Goal: Obtain resource: Obtain resource

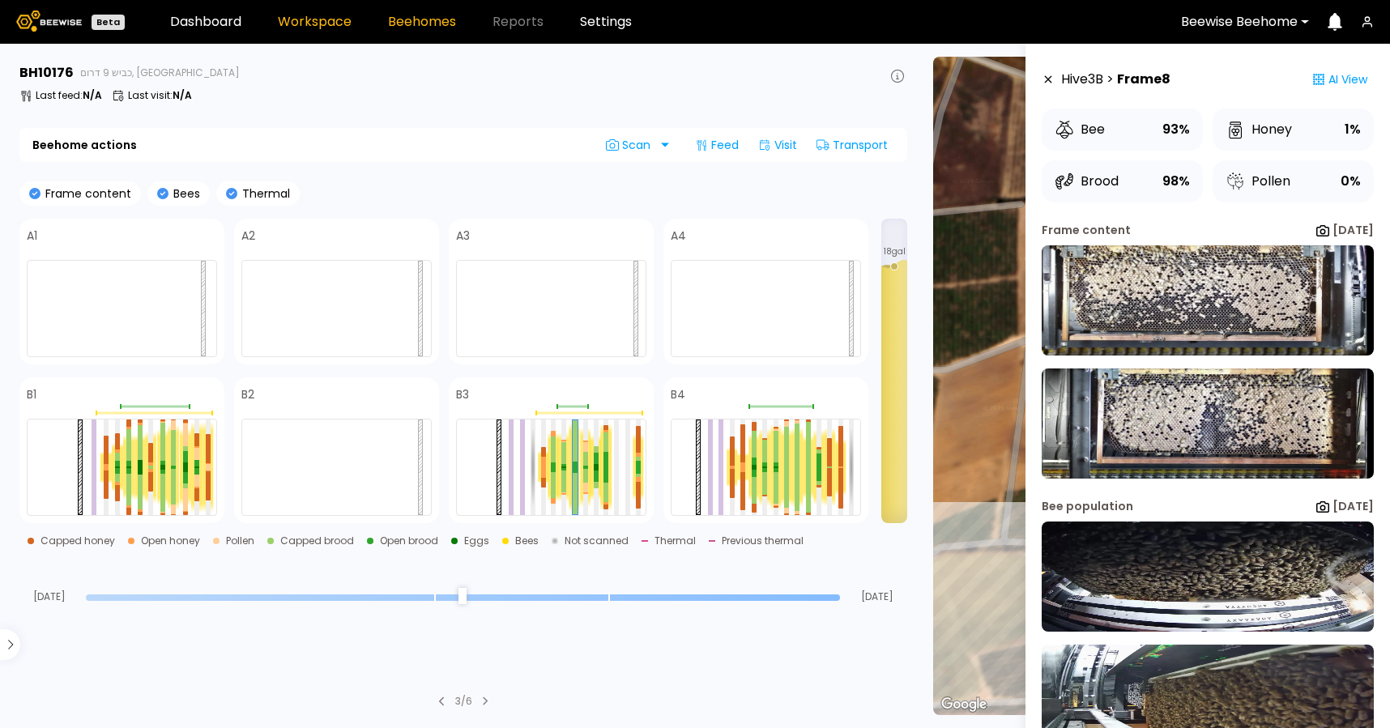
click at [313, 27] on link "Workspace" at bounding box center [315, 21] width 74 height 13
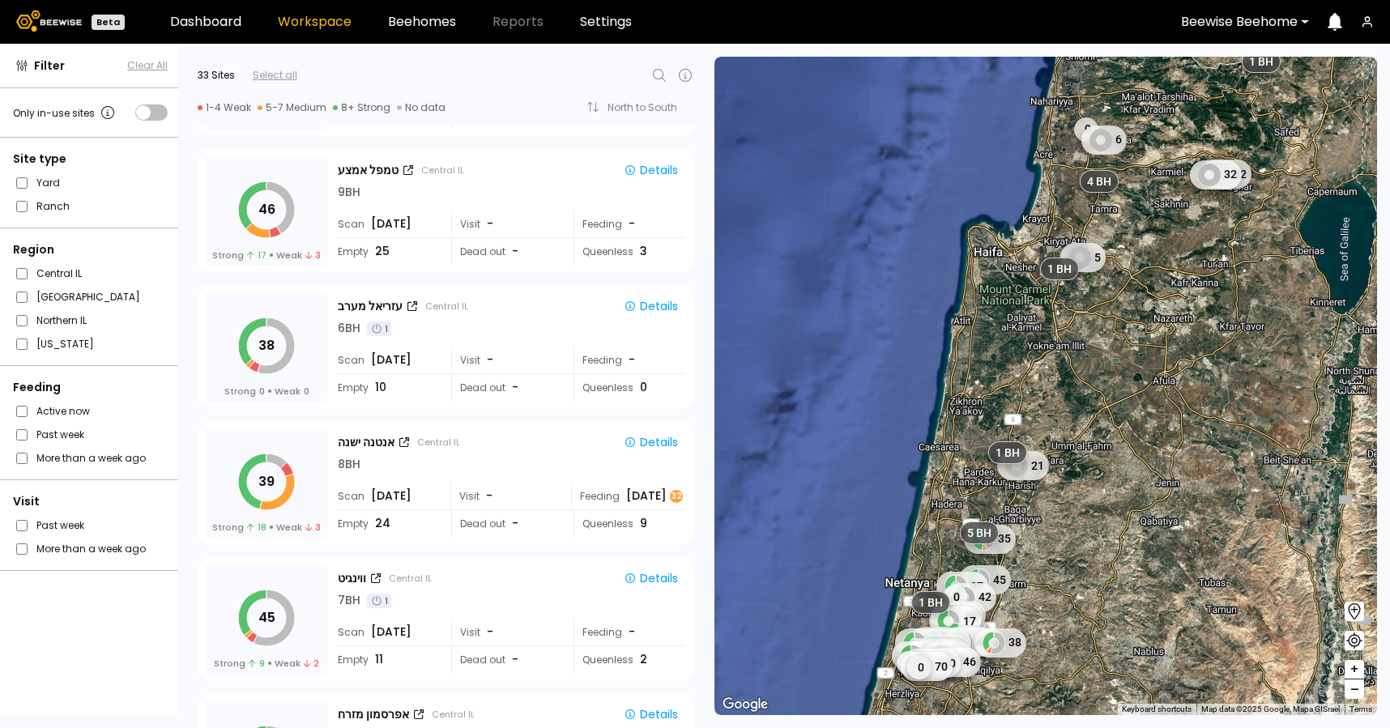
scroll to position [2164, 0]
click at [650, 433] on button "Details" at bounding box center [650, 441] width 67 height 21
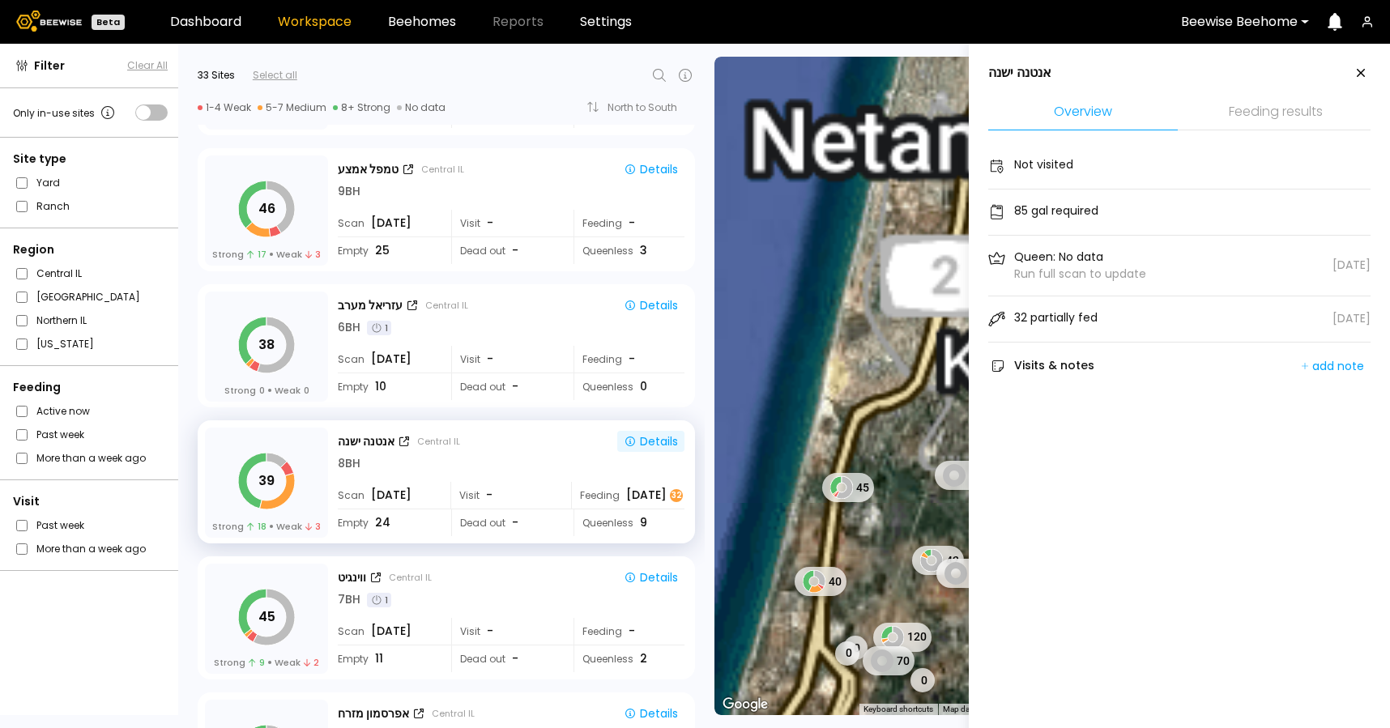
click at [1243, 109] on li "Feeding results" at bounding box center [1276, 113] width 190 height 35
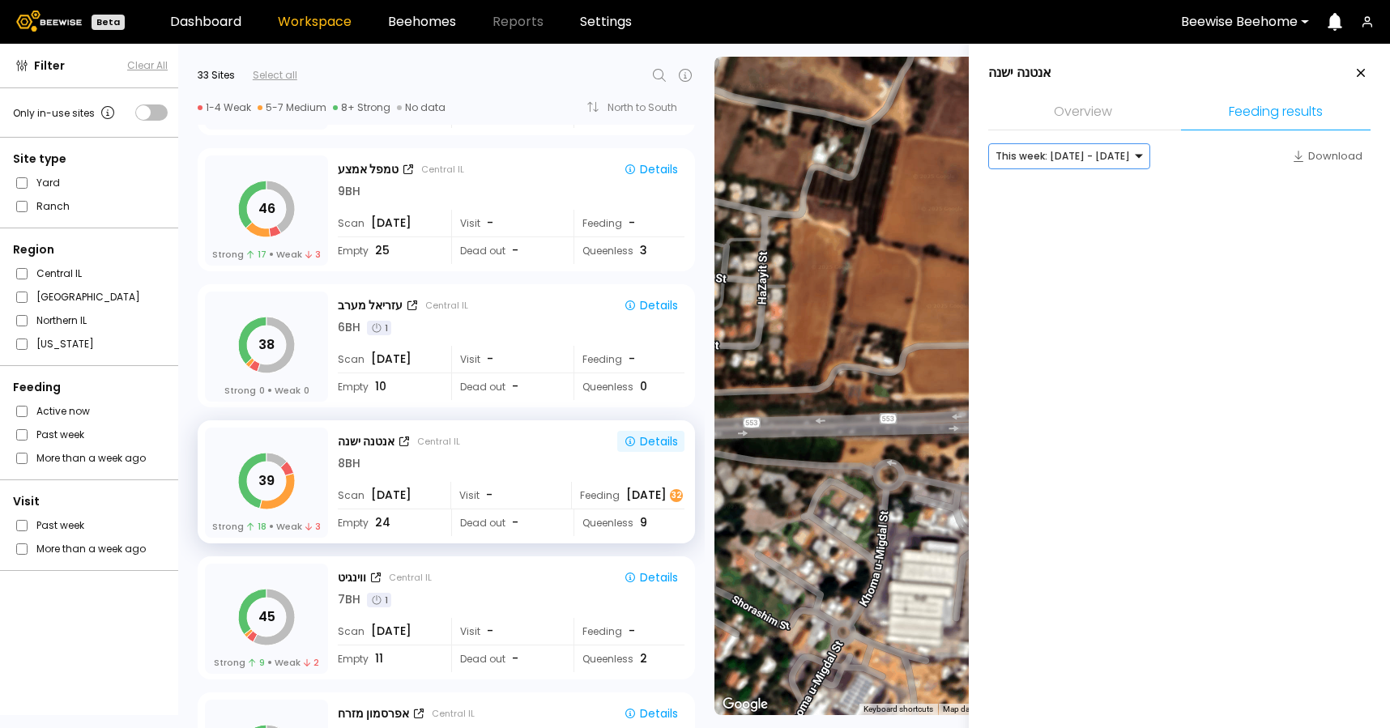
click at [1109, 157] on div at bounding box center [1063, 156] width 134 height 15
click at [1098, 193] on div "Last week: Aug 03 - Aug 09" at bounding box center [1069, 190] width 143 height 10
click at [1094, 156] on div at bounding box center [1063, 156] width 134 height 15
click at [1090, 214] on div "Last month: Jul - Aug 2025" at bounding box center [1069, 213] width 143 height 10
click at [1146, 289] on aside "אנטנה ישנה Overview Feeding results option [object Object], selected. Last mont…" at bounding box center [1179, 408] width 421 height 728
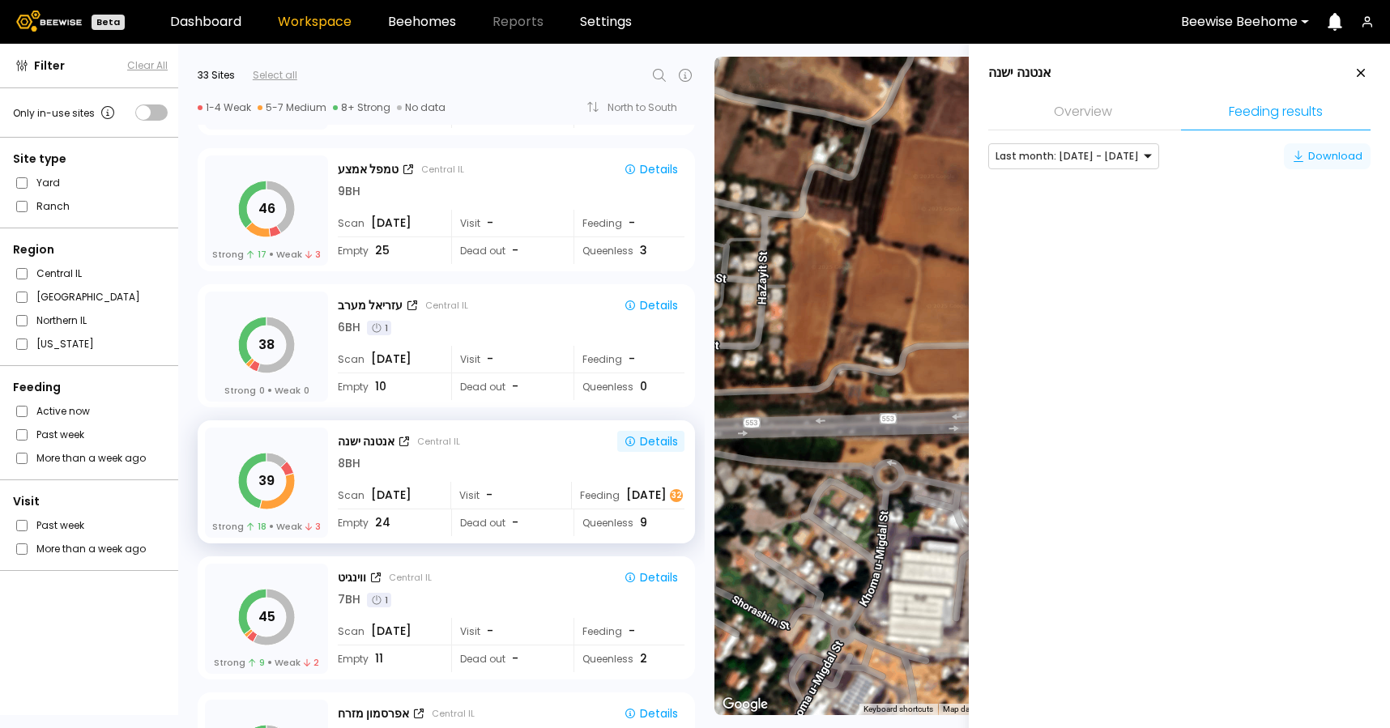
click at [1332, 152] on div "Download" at bounding box center [1327, 156] width 70 height 16
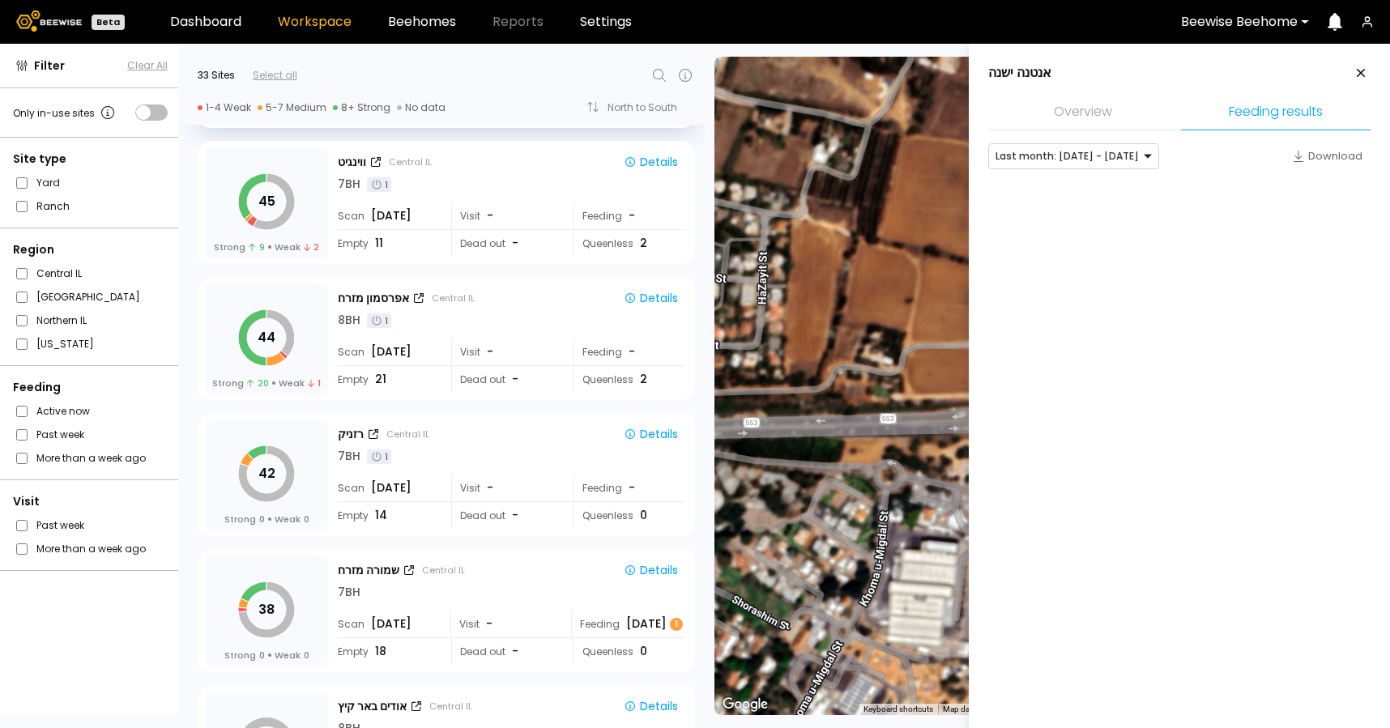
scroll to position [2751, 0]
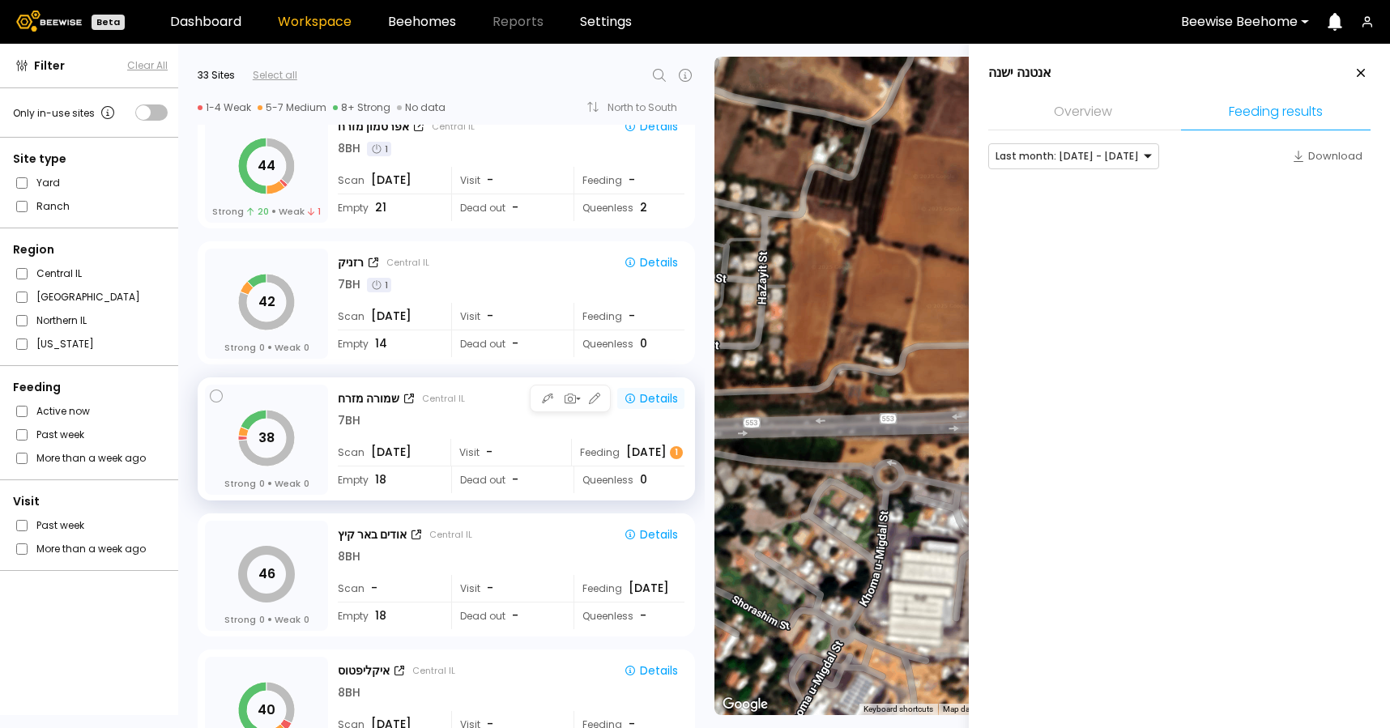
click at [659, 393] on div "Details" at bounding box center [651, 398] width 54 height 15
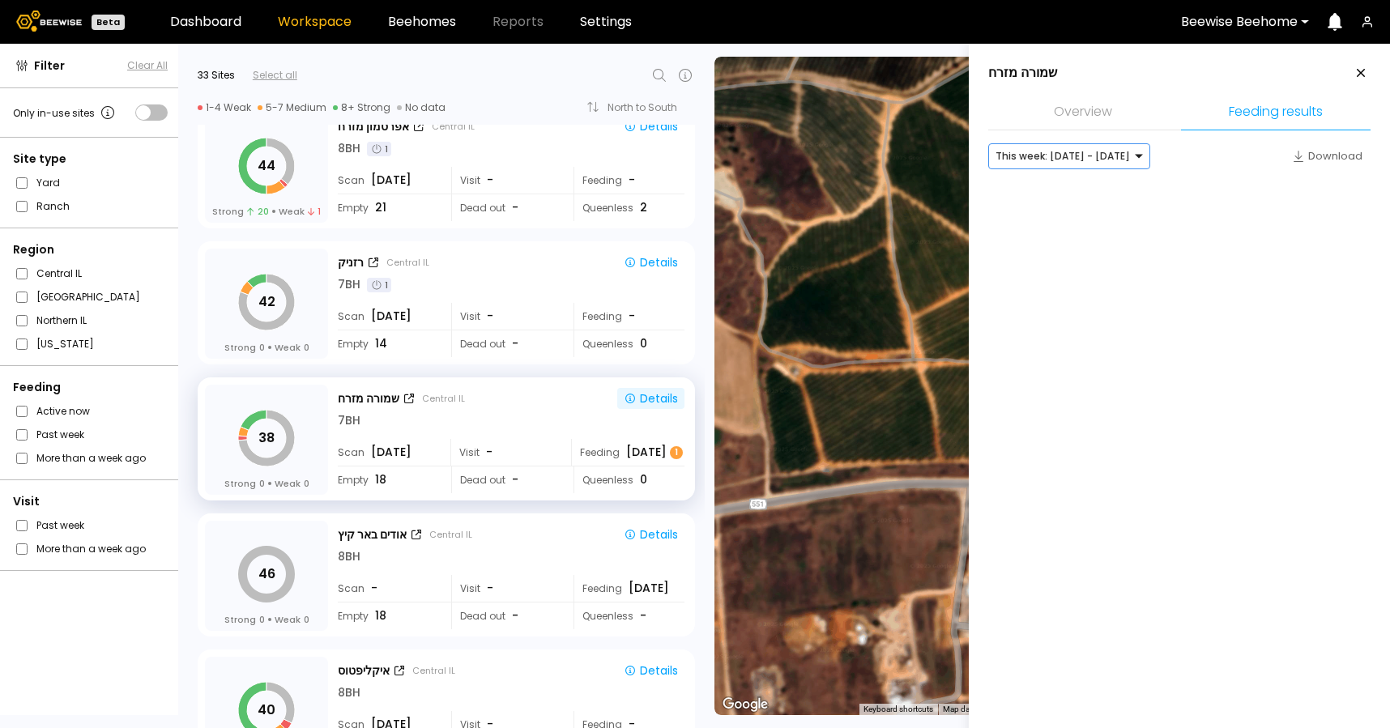
click at [1085, 159] on div at bounding box center [1063, 156] width 134 height 15
click at [1090, 216] on div "Last month: Jul - Aug 2025" at bounding box center [1069, 213] width 143 height 10
click at [1090, 216] on div at bounding box center [1179, 203] width 382 height 49
click at [1112, 282] on aside "שמורה מזרח Overview Feeding results Last month: Jul - Aug 2025 Download" at bounding box center [1179, 408] width 421 height 728
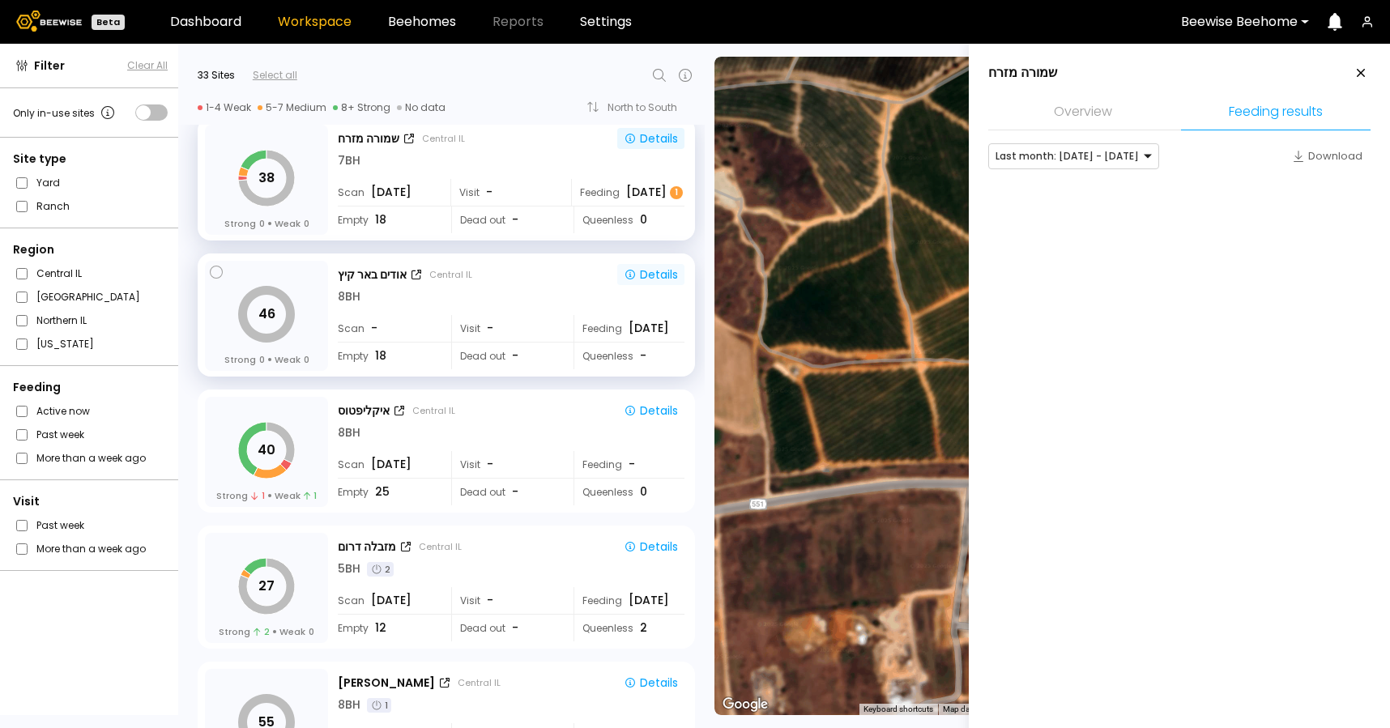
scroll to position [3143, 0]
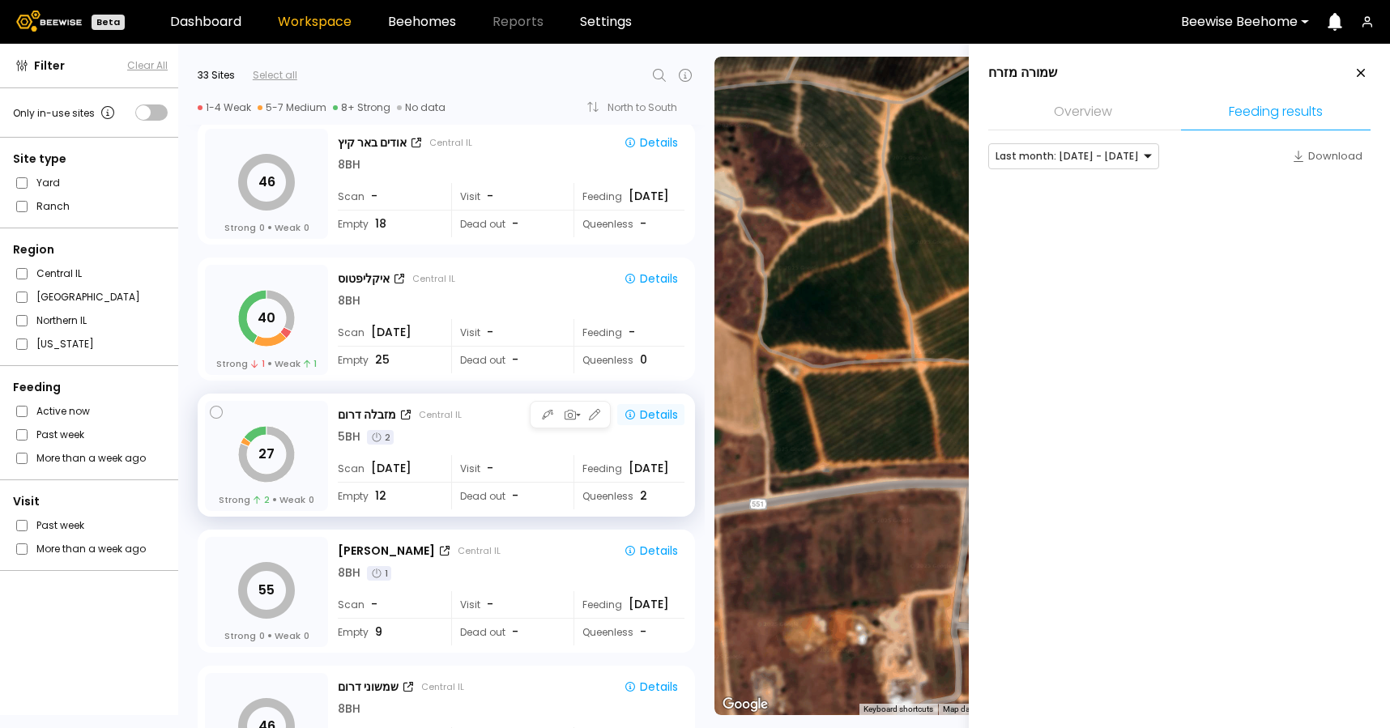
click at [657, 418] on div "Details" at bounding box center [651, 414] width 54 height 15
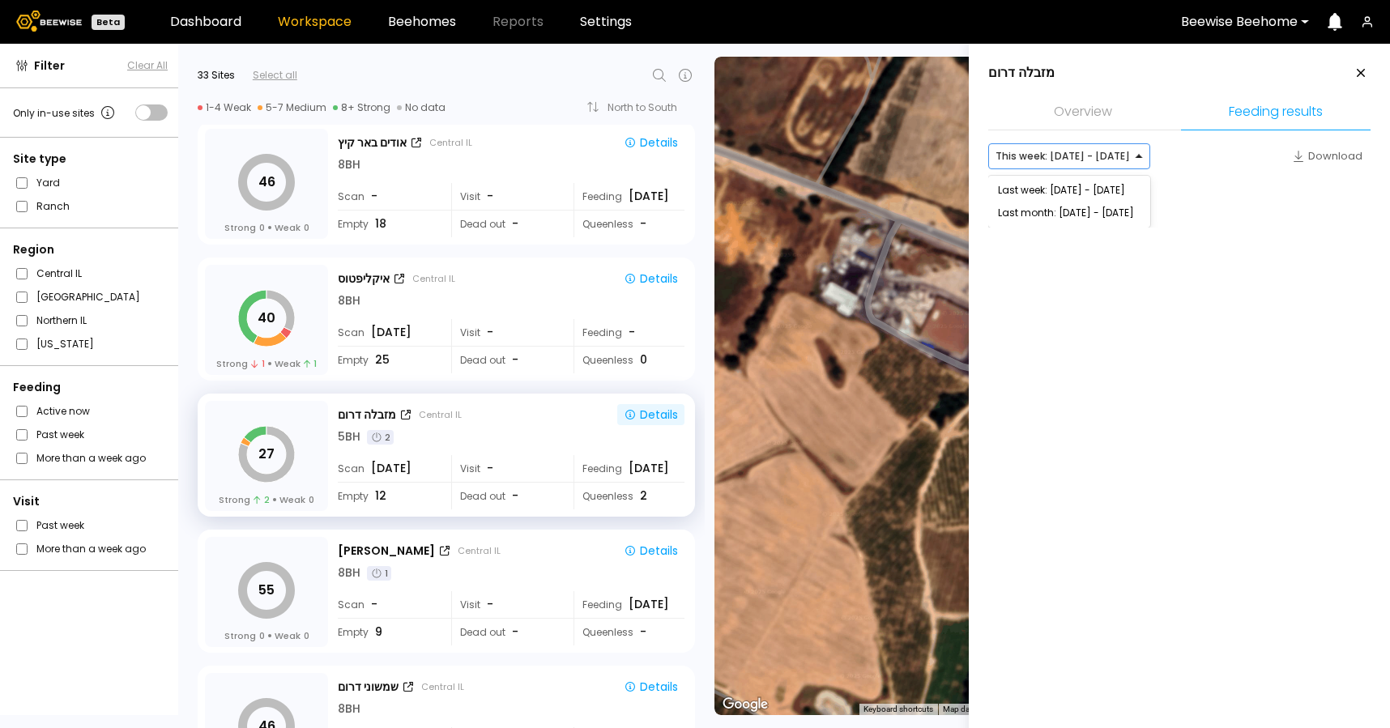
click at [1059, 154] on div at bounding box center [1063, 156] width 134 height 15
click at [1057, 211] on div "Last month: Jul - Aug 2025" at bounding box center [1069, 213] width 143 height 10
click at [1057, 211] on div at bounding box center [1179, 203] width 382 height 49
click at [1338, 156] on div "Download" at bounding box center [1327, 156] width 70 height 16
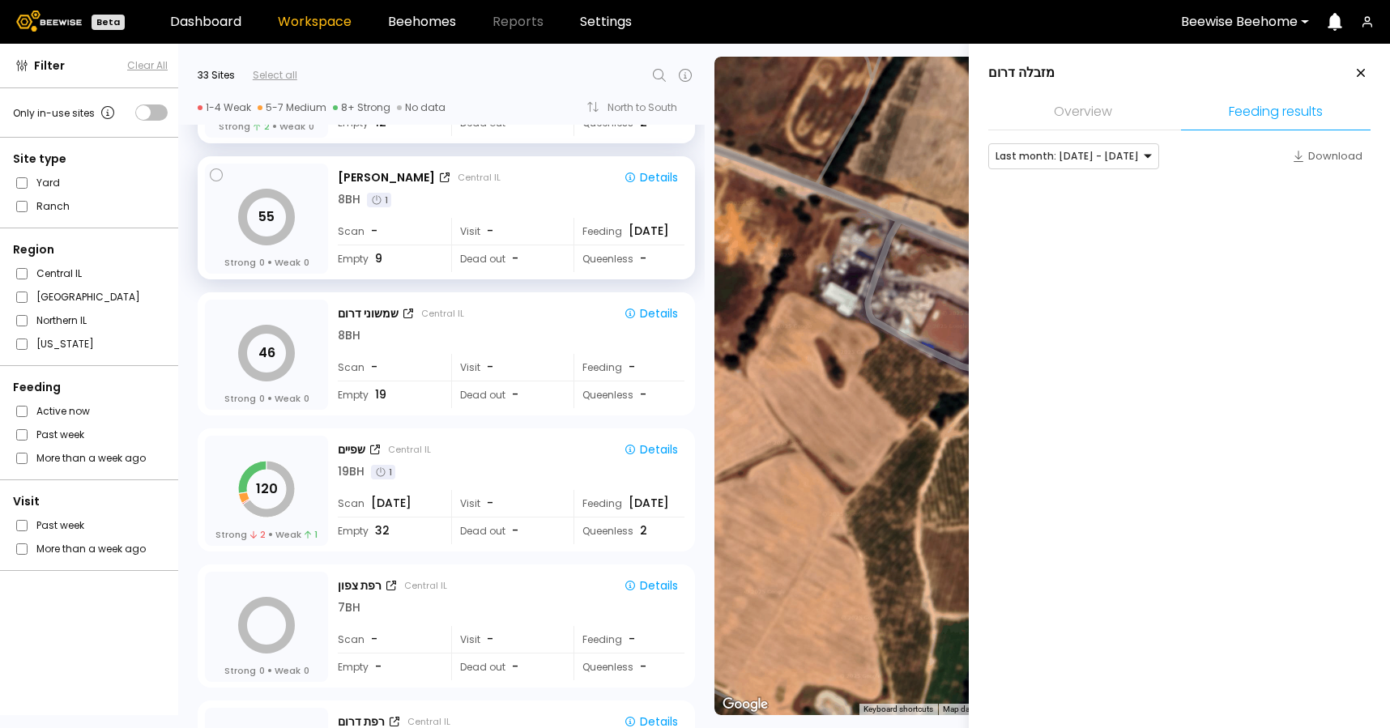
scroll to position [3526, 0]
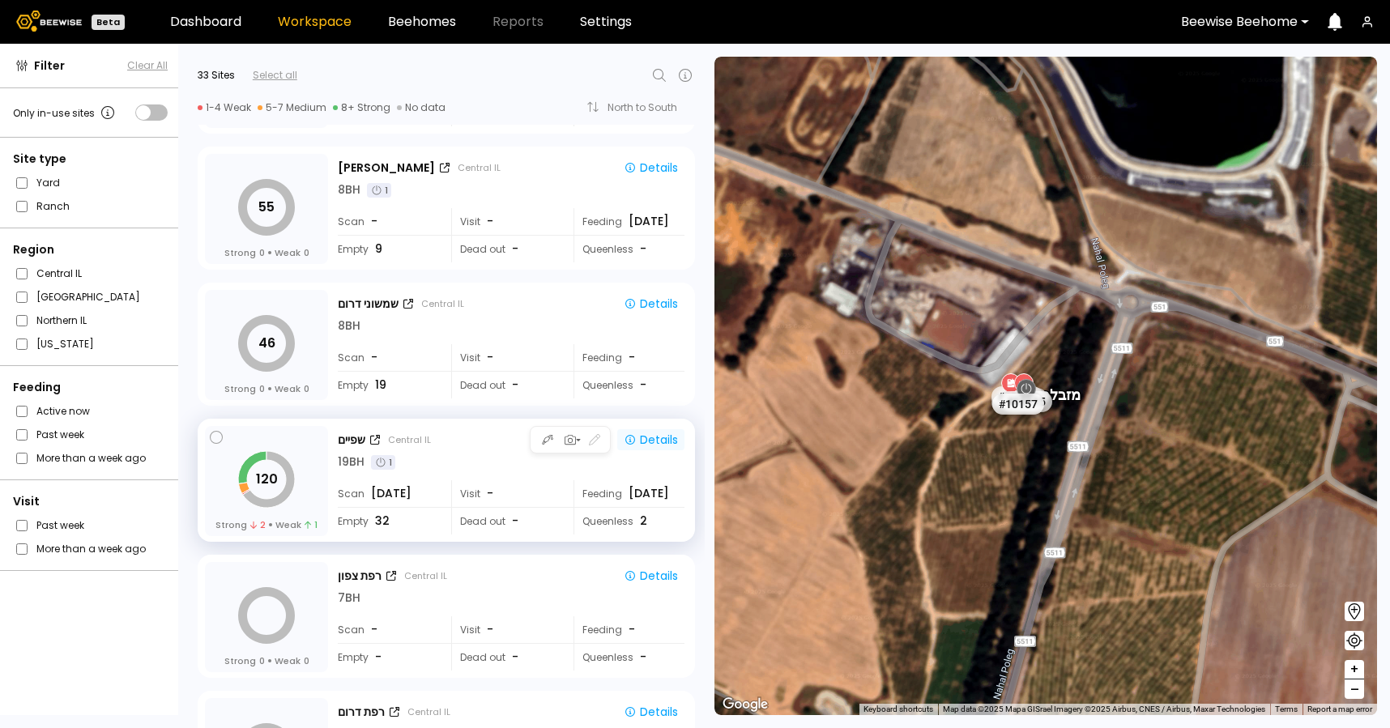
click at [667, 447] on div "Details" at bounding box center [651, 440] width 54 height 15
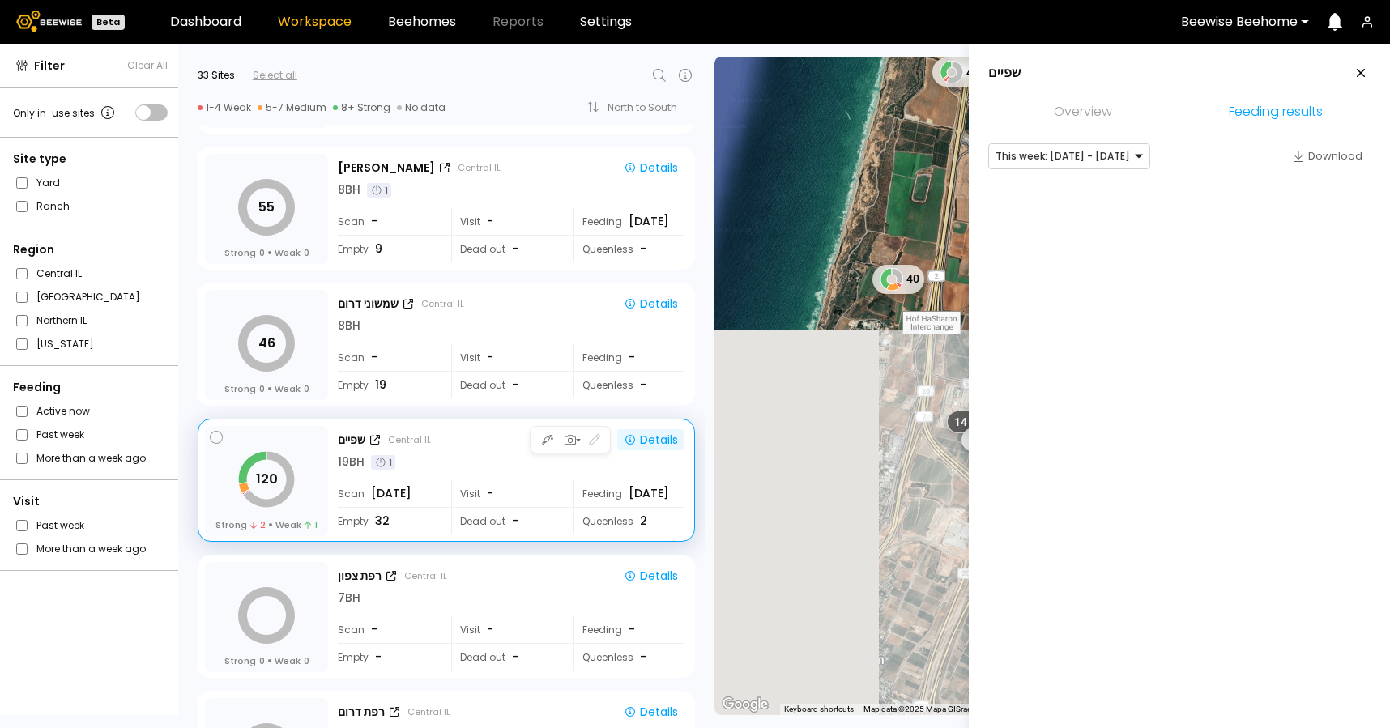
click at [659, 441] on div "Details" at bounding box center [651, 440] width 54 height 15
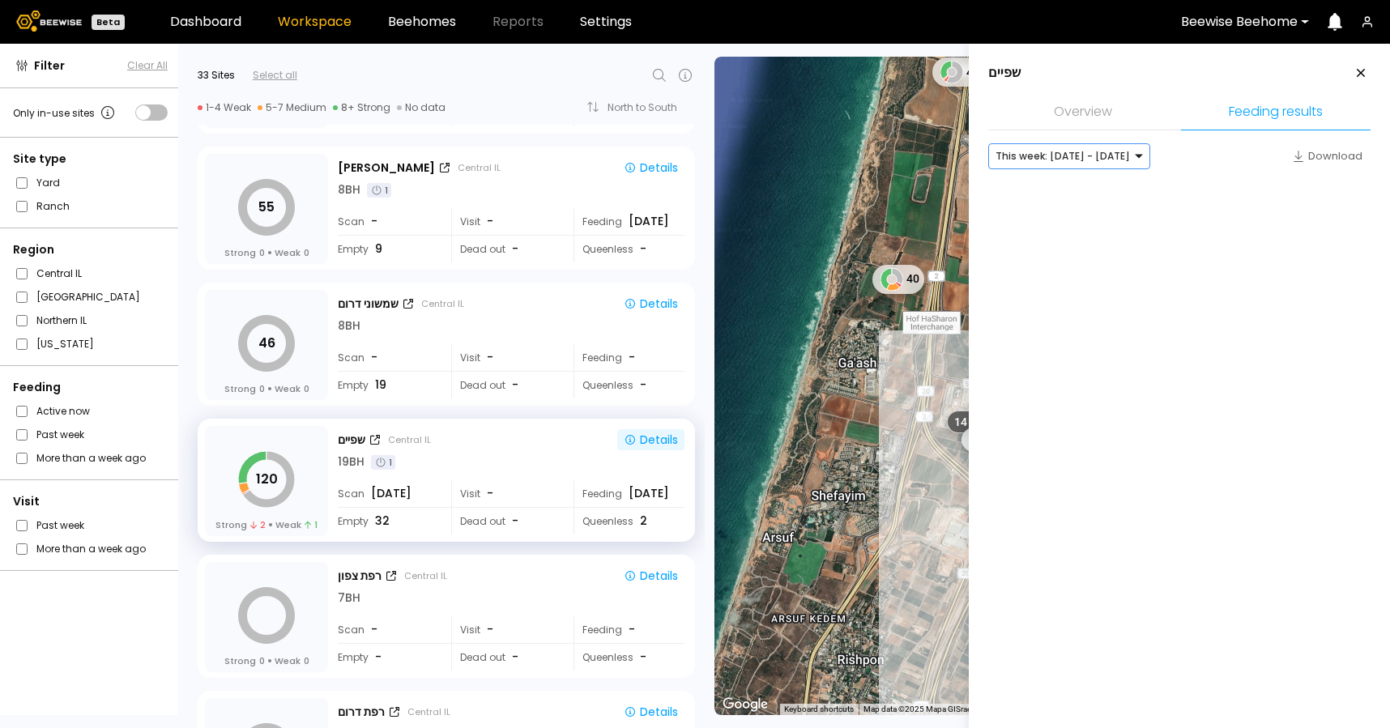
click at [1086, 160] on div at bounding box center [1063, 156] width 134 height 15
click at [1085, 217] on div "Last month: Jul - Aug 2025" at bounding box center [1069, 213] width 143 height 10
click at [1060, 167] on div "Last month: Jul - Aug 2025" at bounding box center [1067, 156] width 156 height 24
click at [1077, 208] on div "Last week: Aug 03 - Aug 09" at bounding box center [1073, 213] width 151 height 10
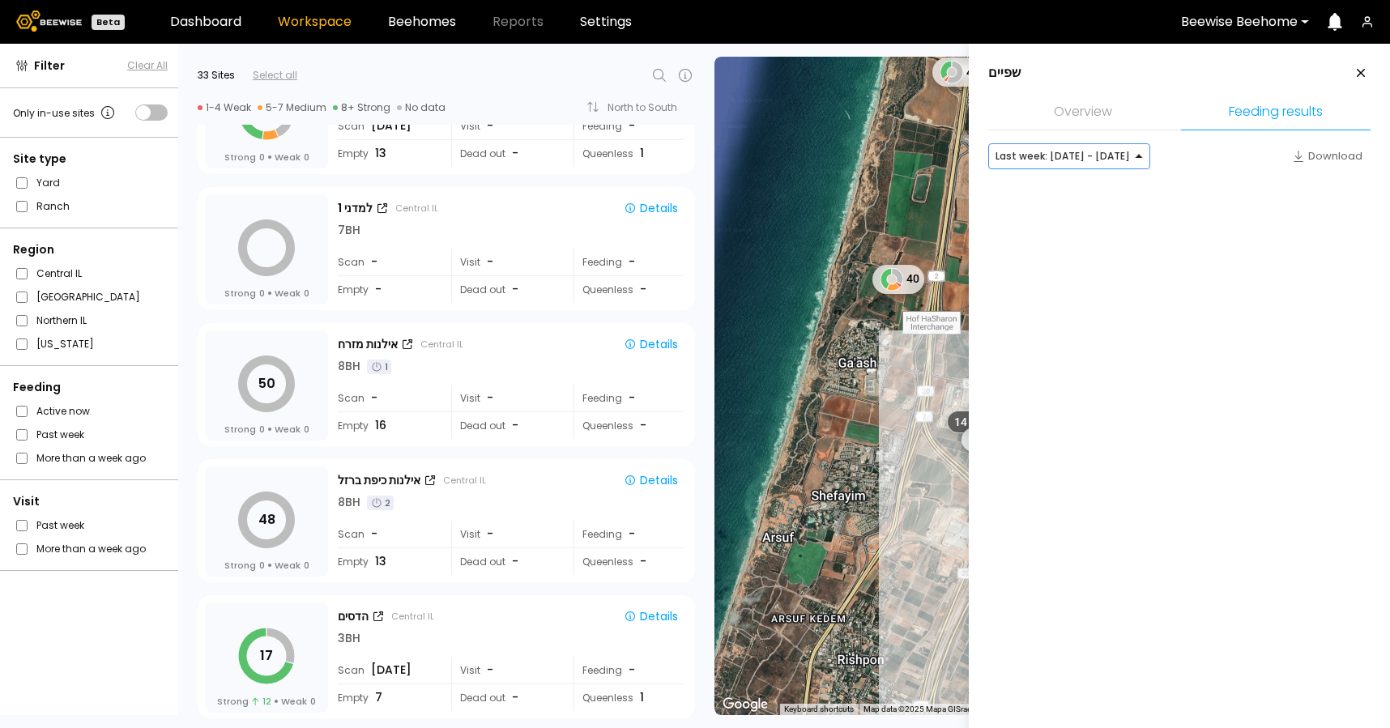
scroll to position [1260, 0]
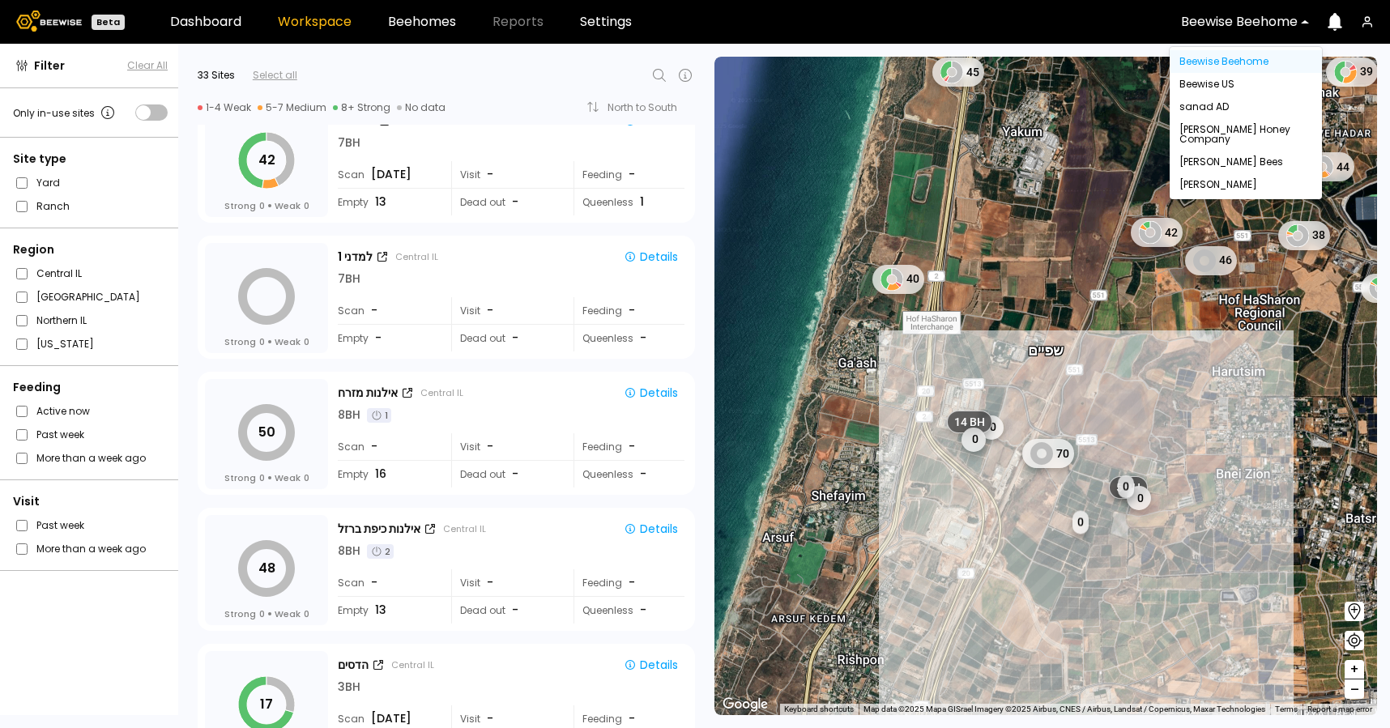
click at [1253, 23] on div at bounding box center [1239, 22] width 117 height 15
click at [1220, 181] on div "[PERSON_NAME]" at bounding box center [1245, 185] width 133 height 10
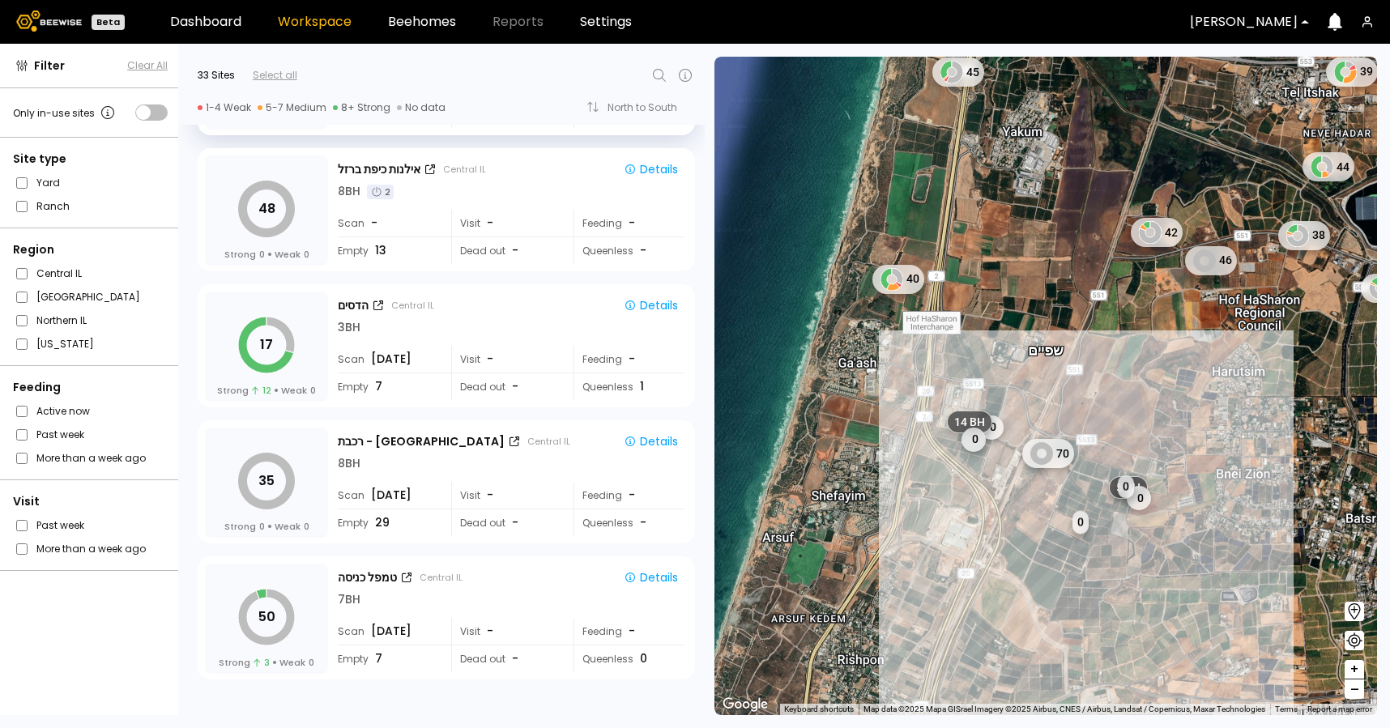
scroll to position [1963, 0]
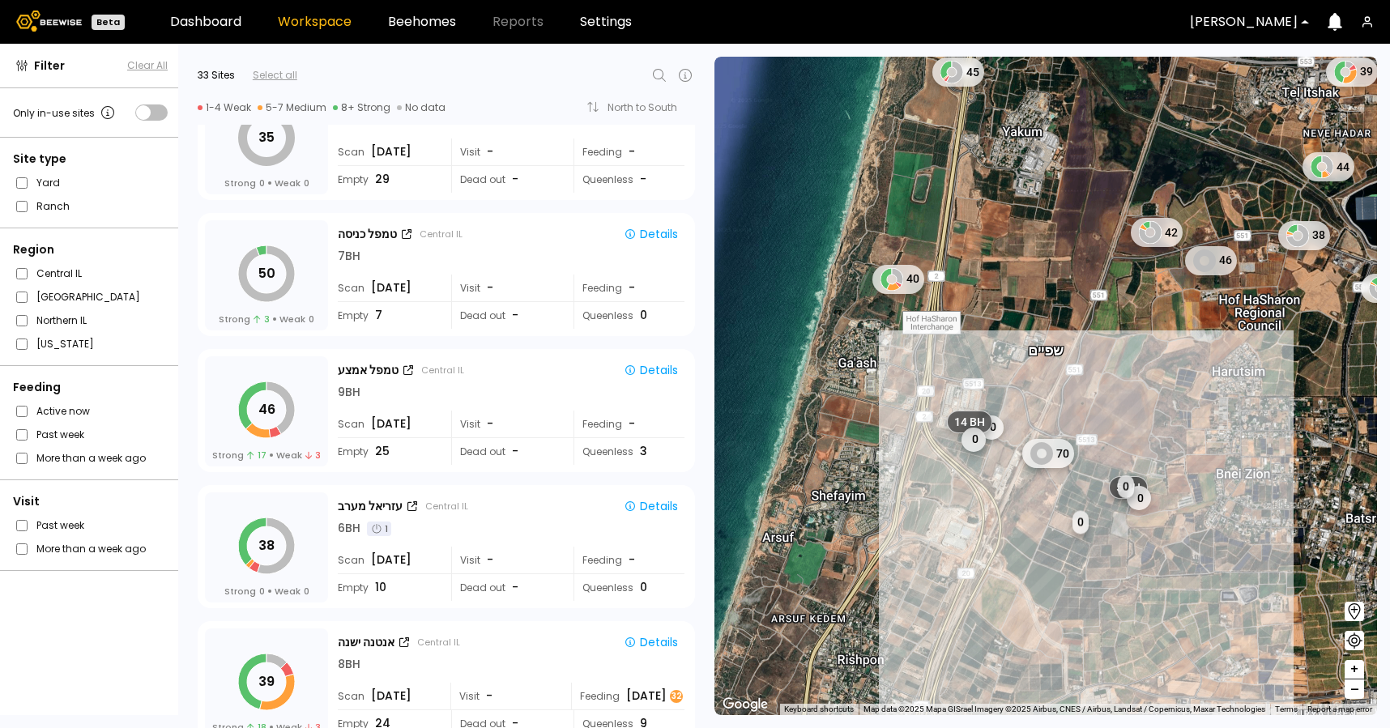
click at [1247, 11] on div "[PERSON_NAME]" at bounding box center [1244, 21] width 130 height 37
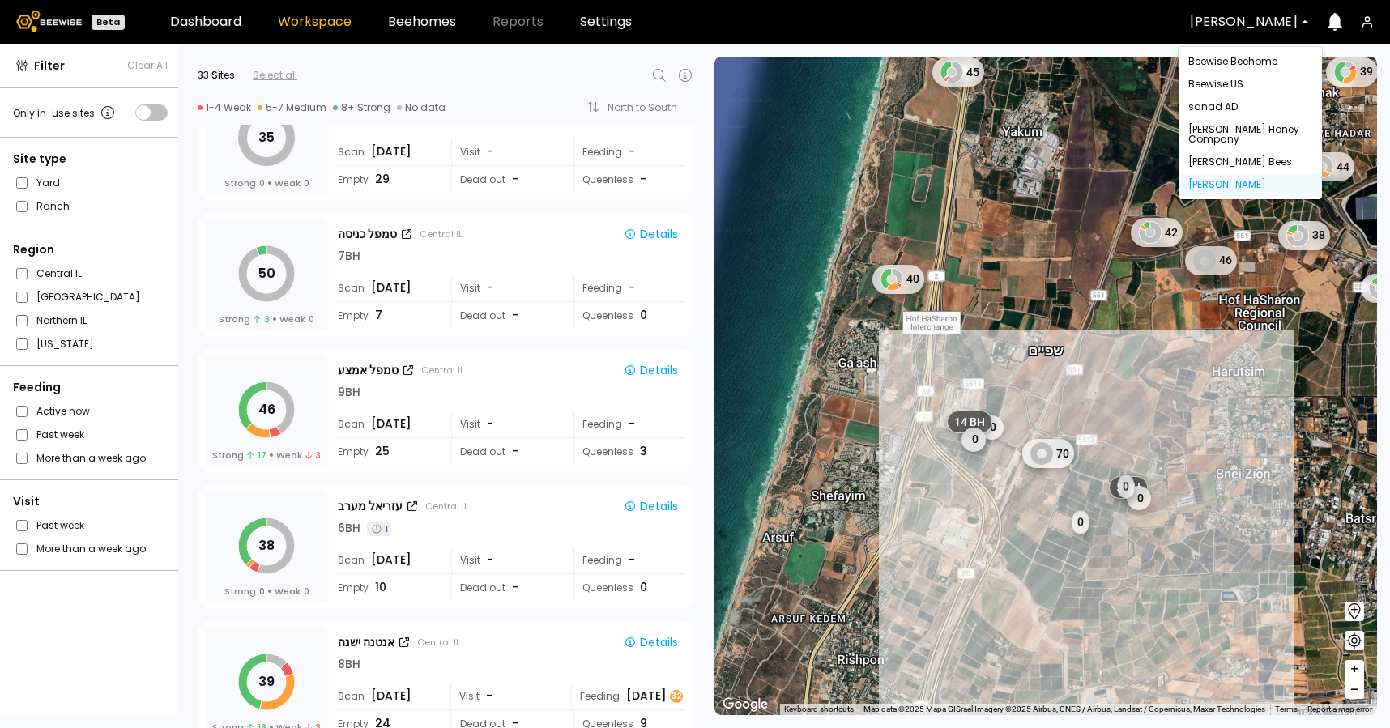
click at [1225, 176] on div "[PERSON_NAME]" at bounding box center [1250, 184] width 143 height 23
click at [1220, 158] on div "John Peterson Bees" at bounding box center [1250, 162] width 124 height 10
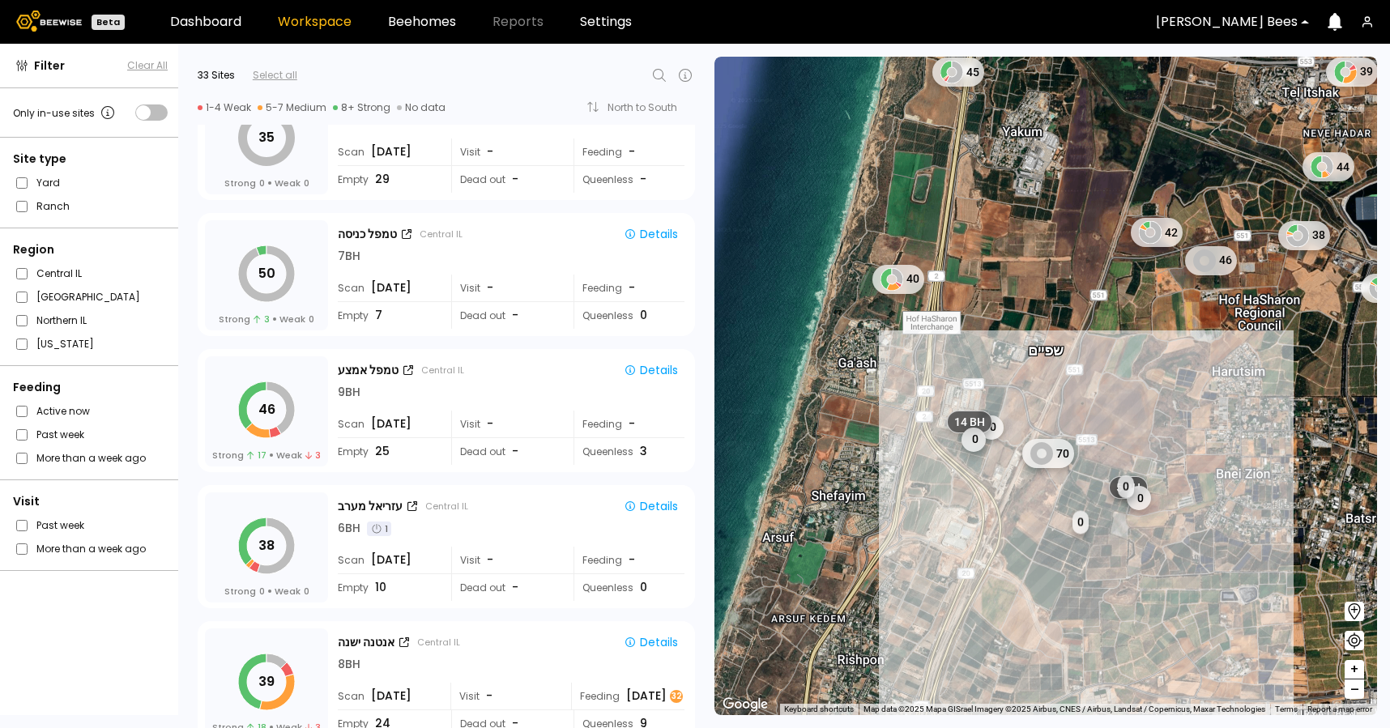
click at [1213, 19] on div at bounding box center [1227, 22] width 142 height 15
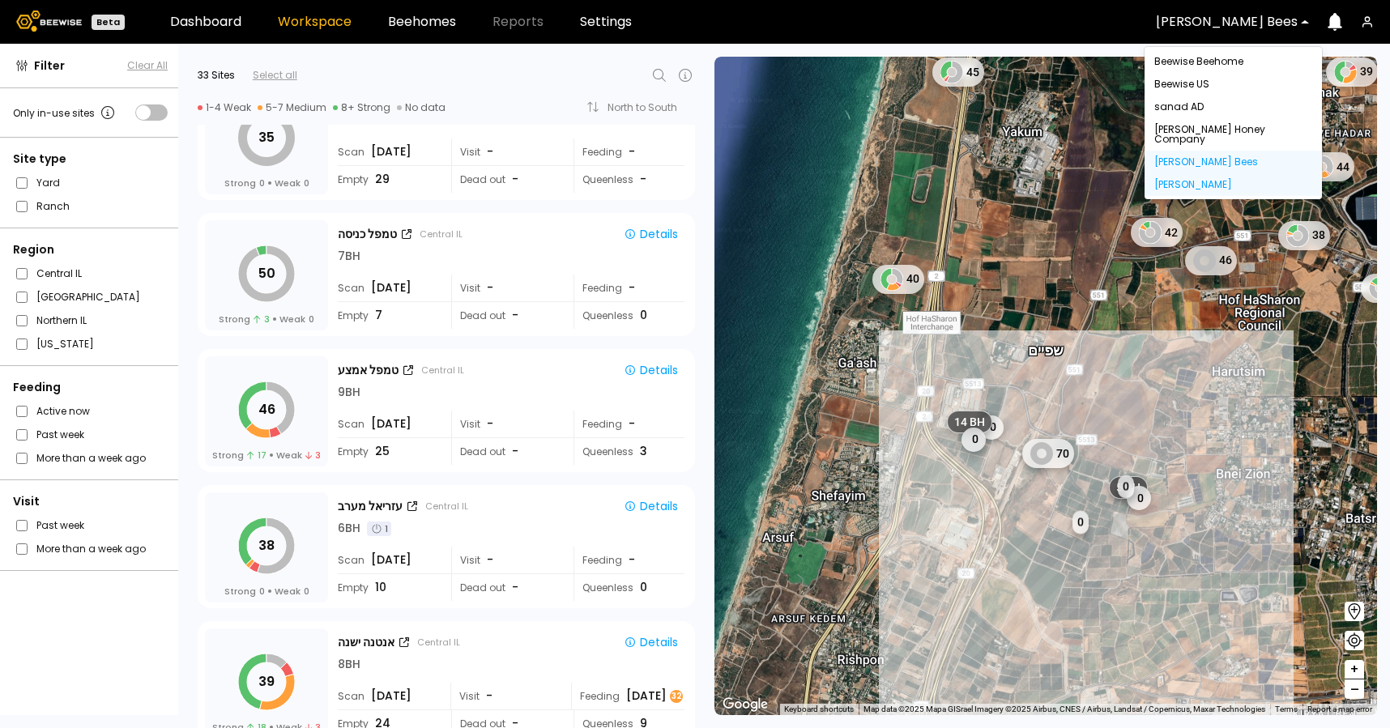
click at [1213, 180] on div "[PERSON_NAME]" at bounding box center [1233, 185] width 158 height 10
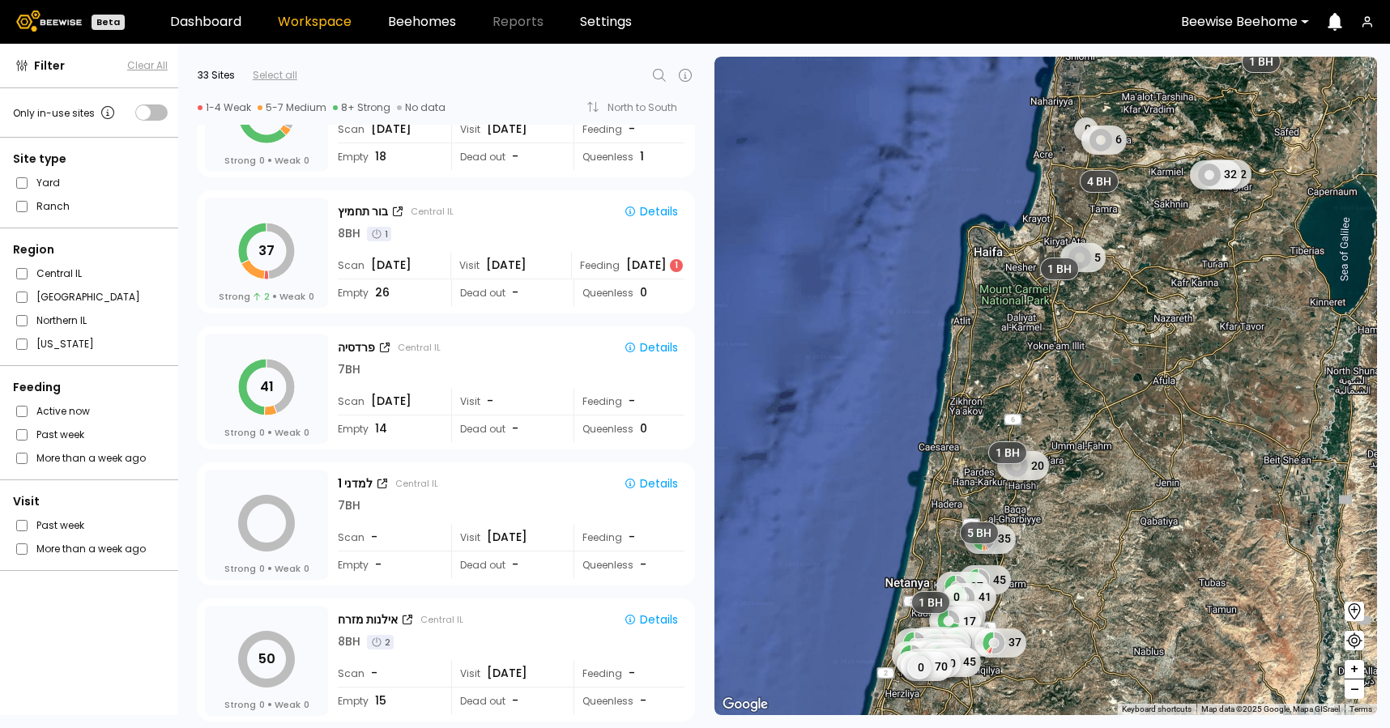
scroll to position [995, 0]
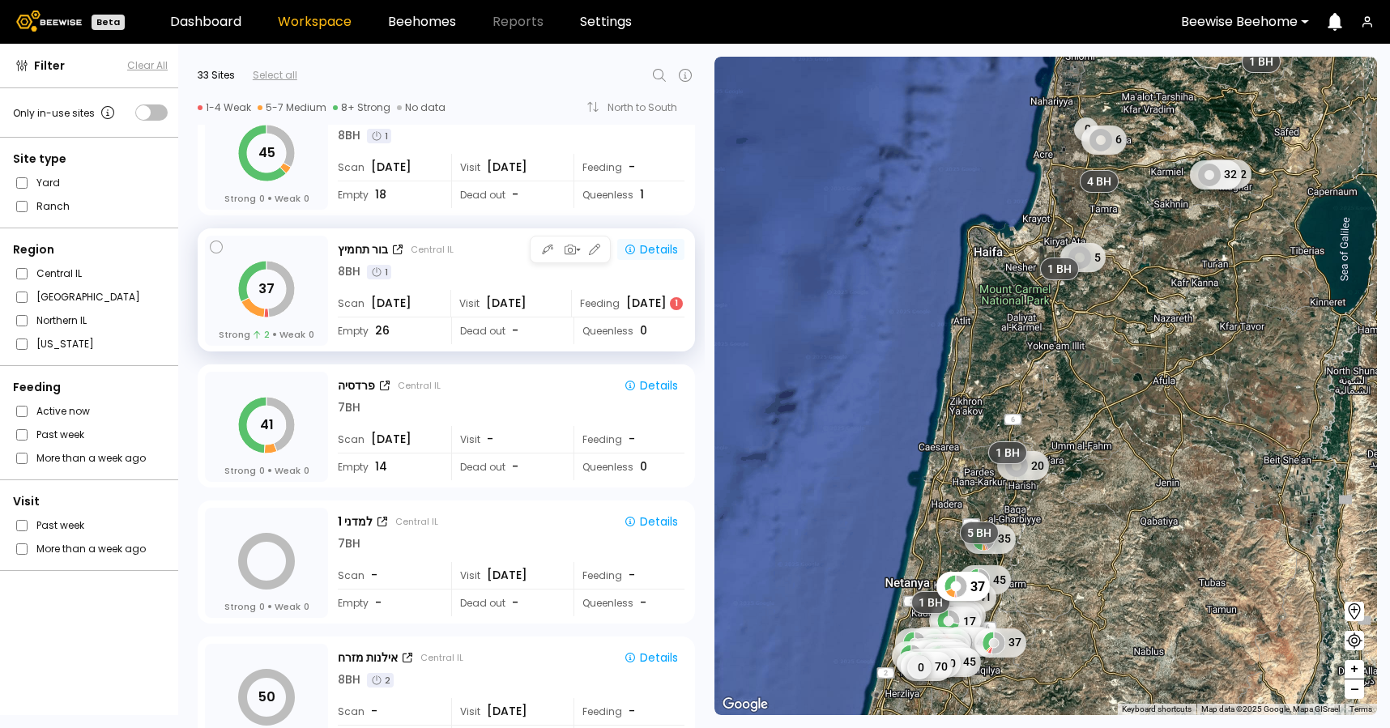
click at [660, 245] on div "Details" at bounding box center [651, 249] width 54 height 15
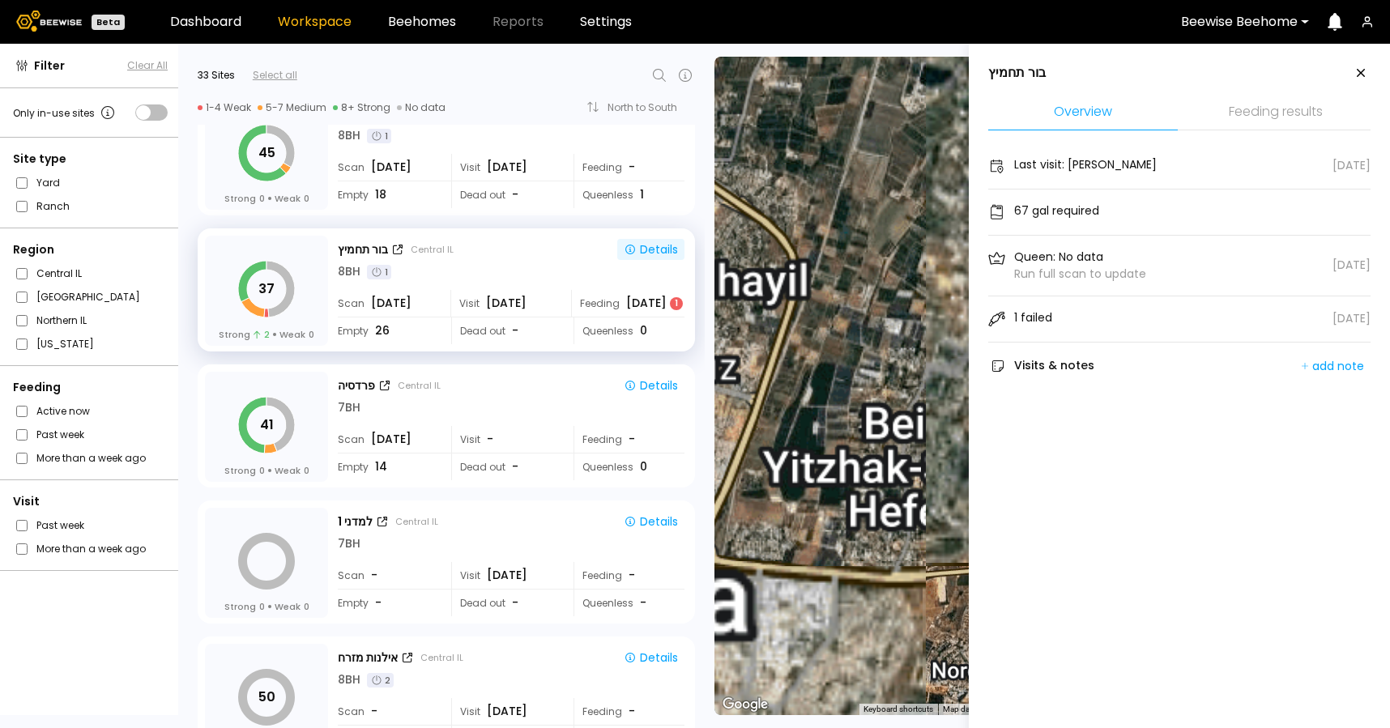
click at [1270, 104] on li "Feeding results" at bounding box center [1276, 113] width 190 height 35
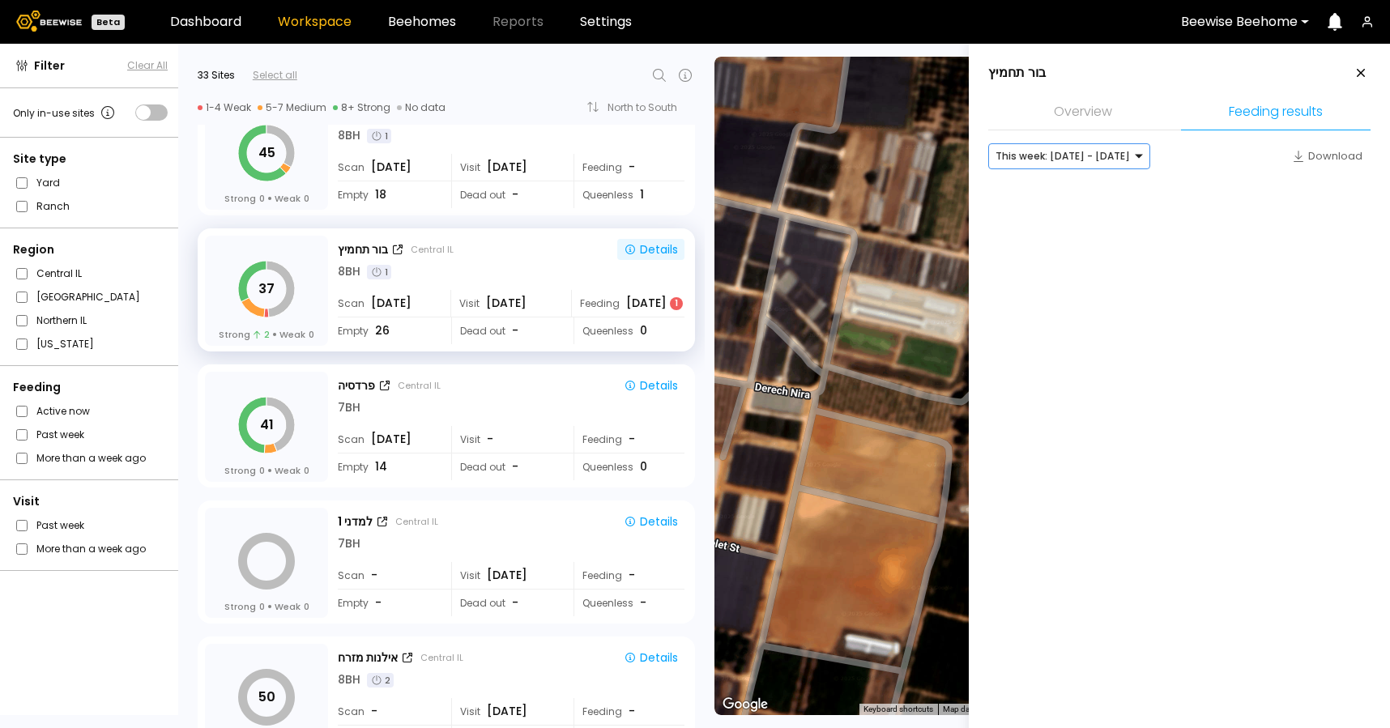
click at [1086, 162] on div at bounding box center [1063, 156] width 134 height 15
click at [1079, 213] on div "Last month: Jul - Aug 2025" at bounding box center [1069, 213] width 143 height 10
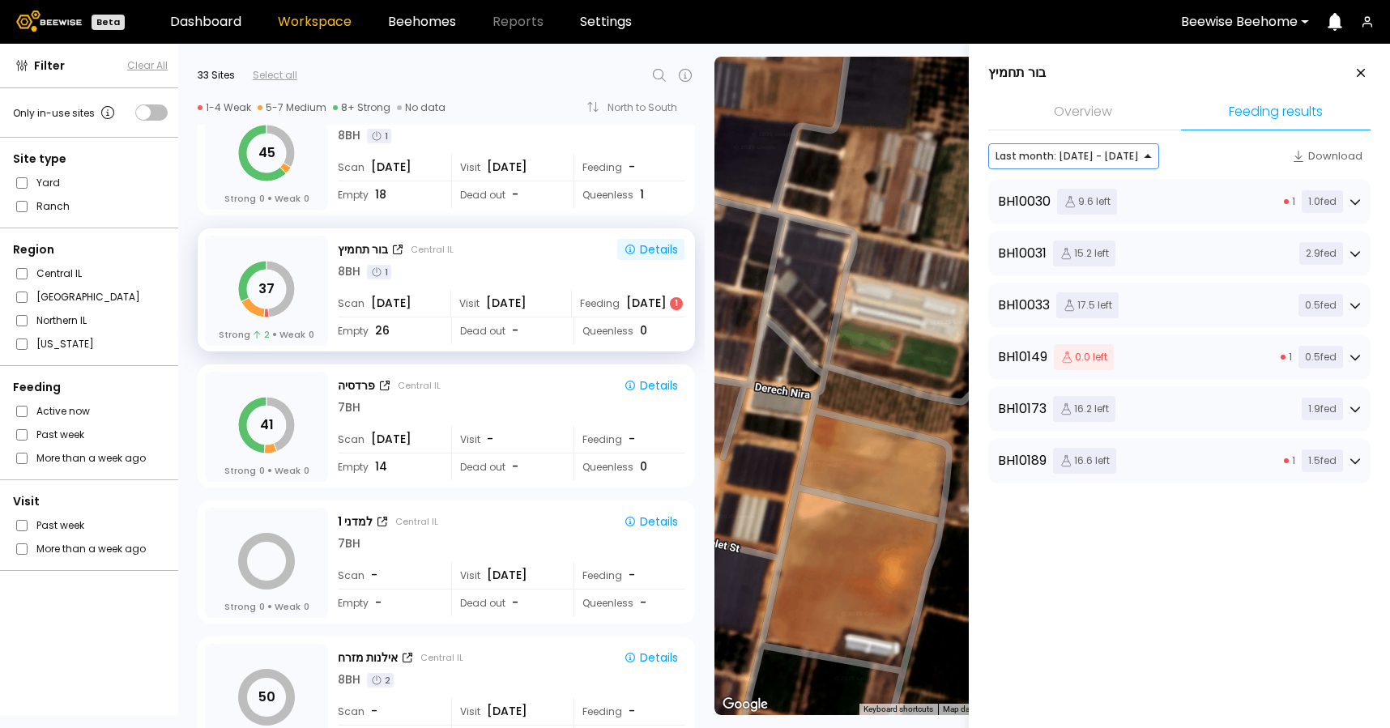
click at [1200, 360] on div "BH 10149 0.0 left 1 0.5 fed" at bounding box center [1179, 357] width 363 height 26
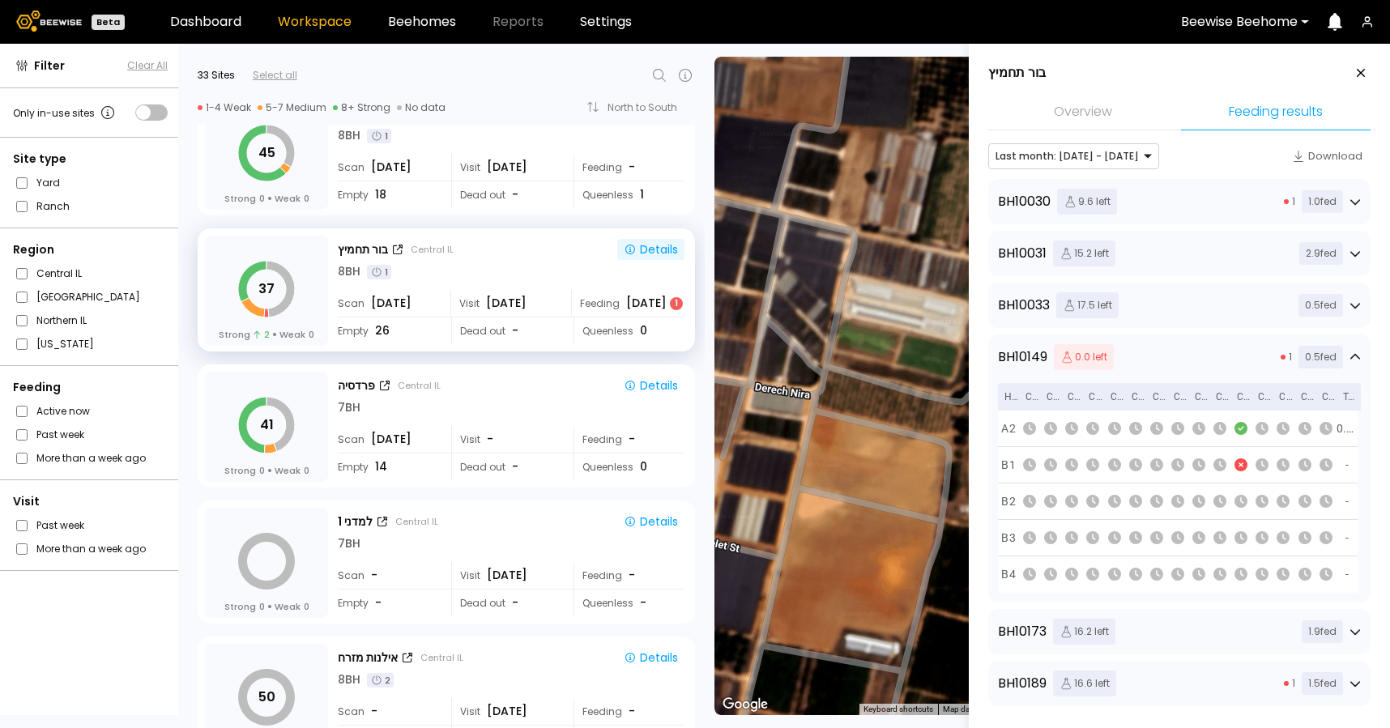
click at [1187, 196] on div "BH 10030 9.6 left 1 1.0 fed" at bounding box center [1179, 202] width 363 height 26
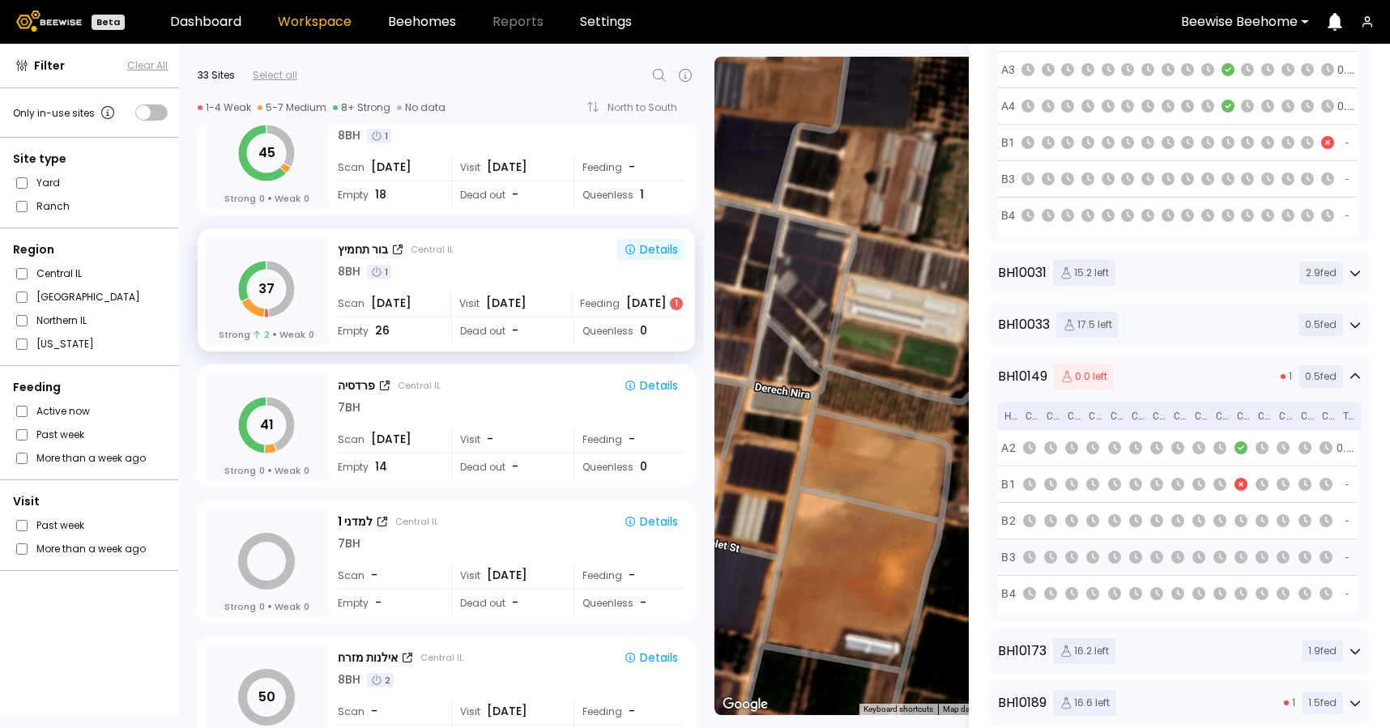
scroll to position [360, 0]
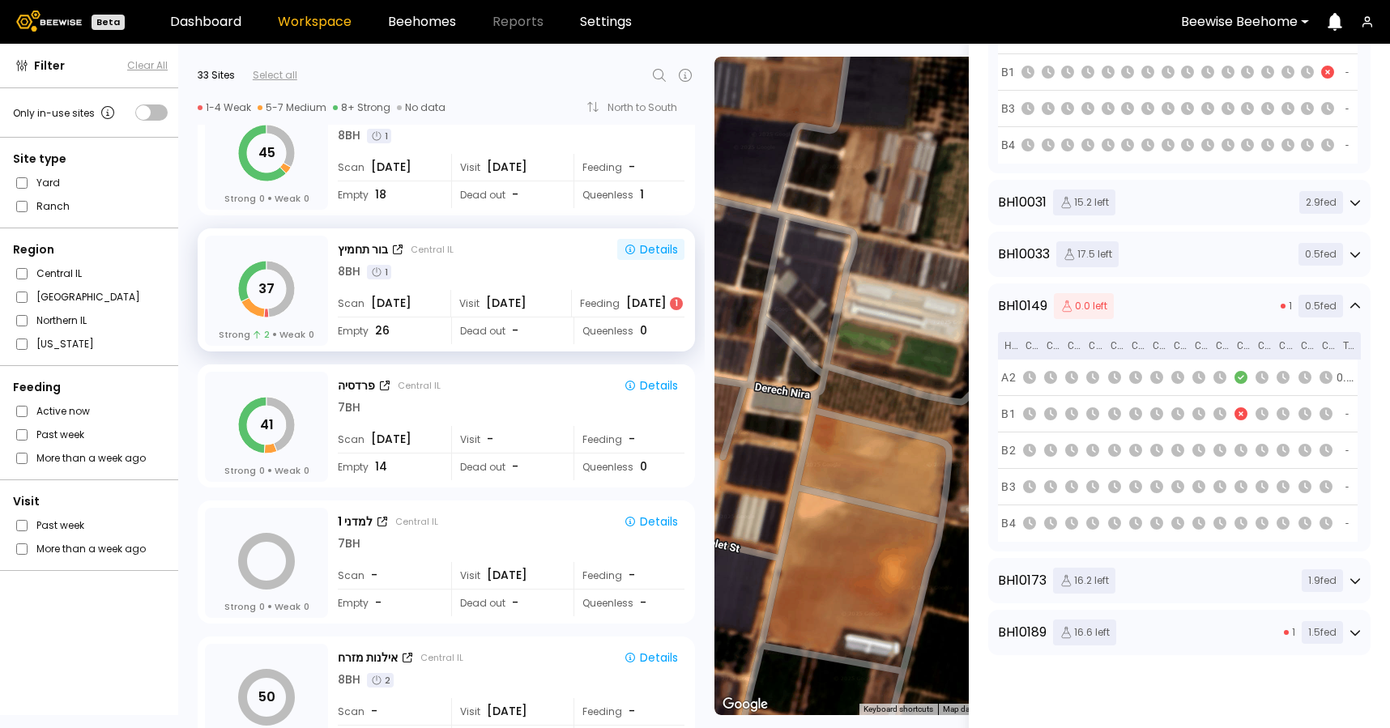
click at [1201, 622] on div "BH 10189 16.6 left 1 1.5 fed" at bounding box center [1179, 633] width 363 height 26
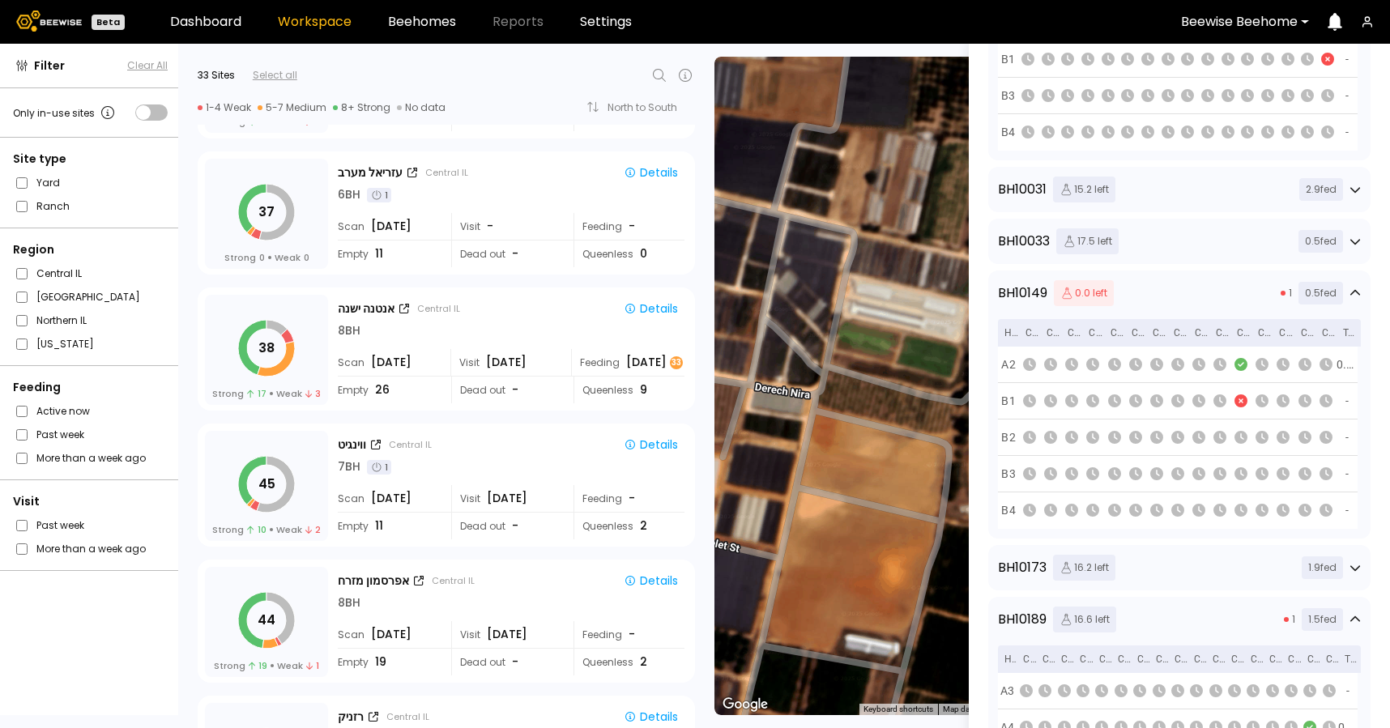
scroll to position [2269, 0]
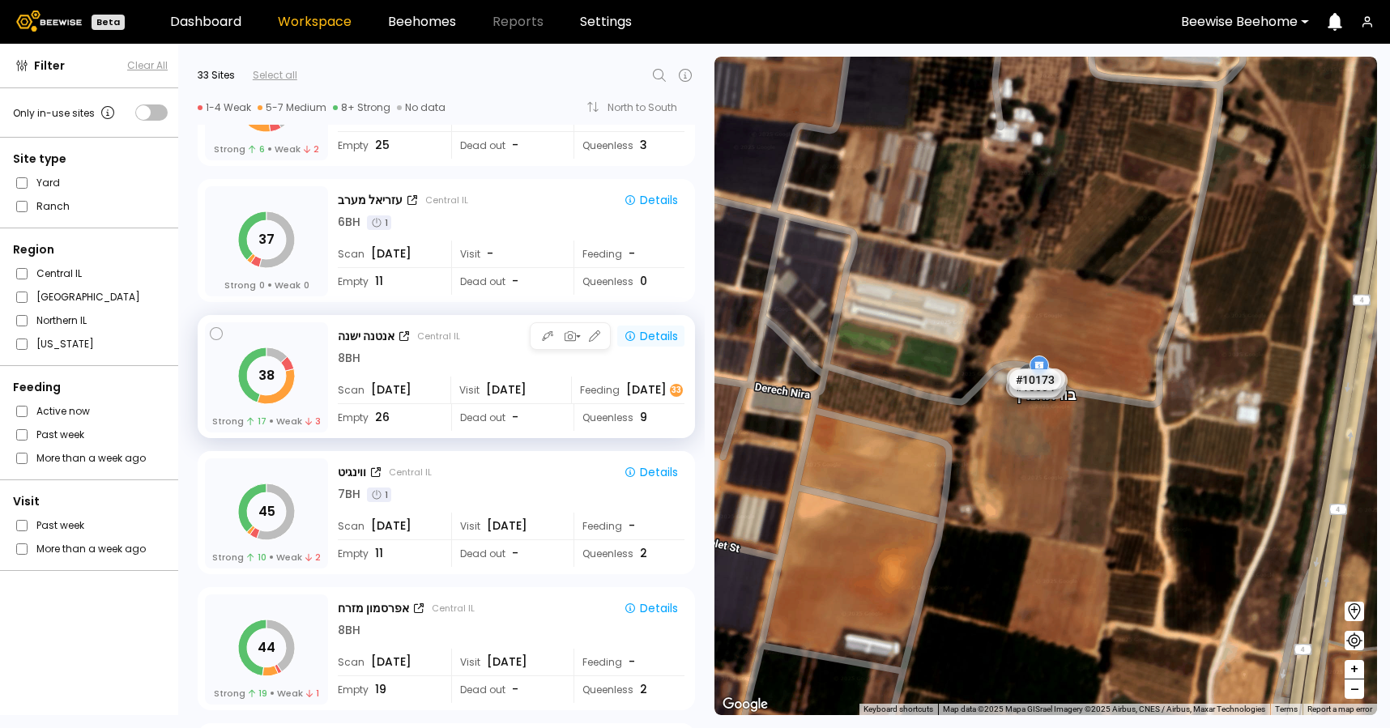
click at [652, 333] on div "Details" at bounding box center [651, 336] width 54 height 15
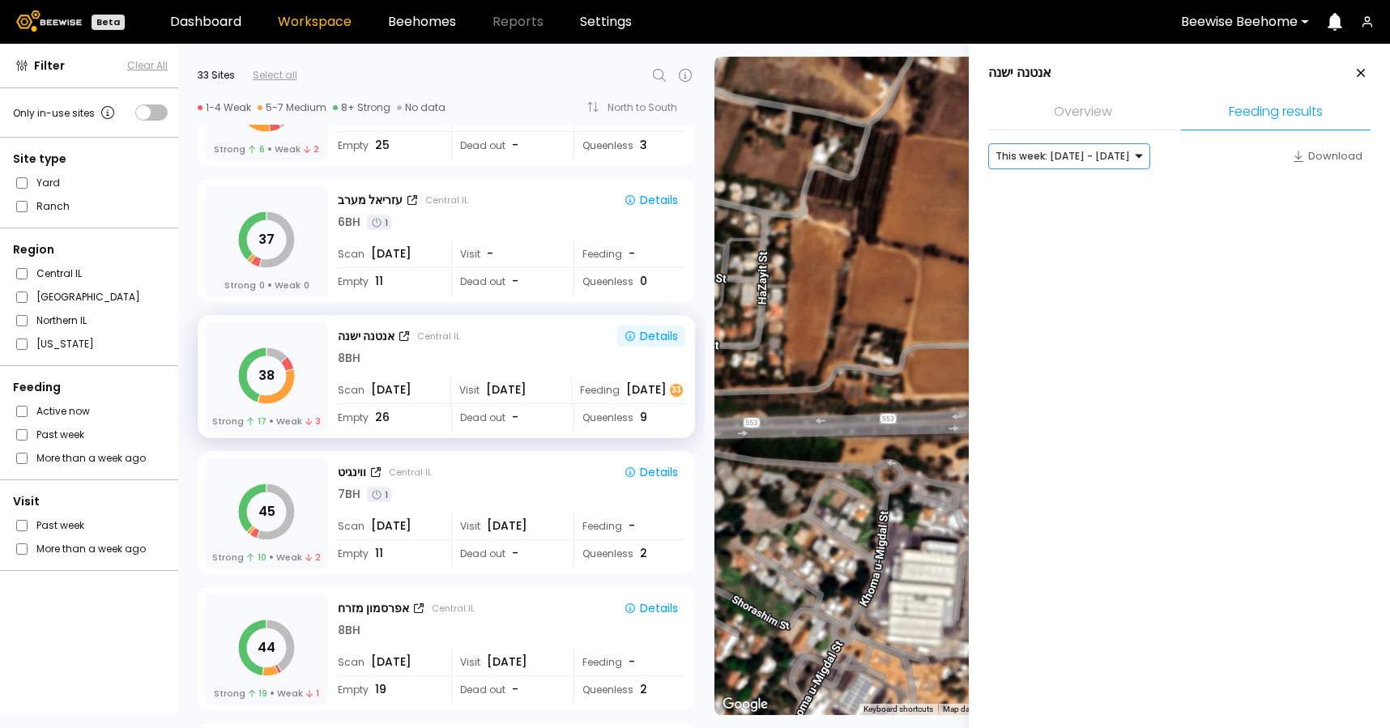
click at [1094, 161] on div at bounding box center [1063, 156] width 134 height 15
click at [1094, 210] on div "Last month: Jul - Aug 2025" at bounding box center [1069, 213] width 143 height 10
click at [1071, 163] on div at bounding box center [1067, 156] width 143 height 15
click at [1066, 213] on div "Last week: Aug 03 - Aug 09" at bounding box center [1073, 213] width 151 height 10
click at [1064, 145] on div "Last week: Aug 03 - Aug 09" at bounding box center [1062, 156] width 147 height 24
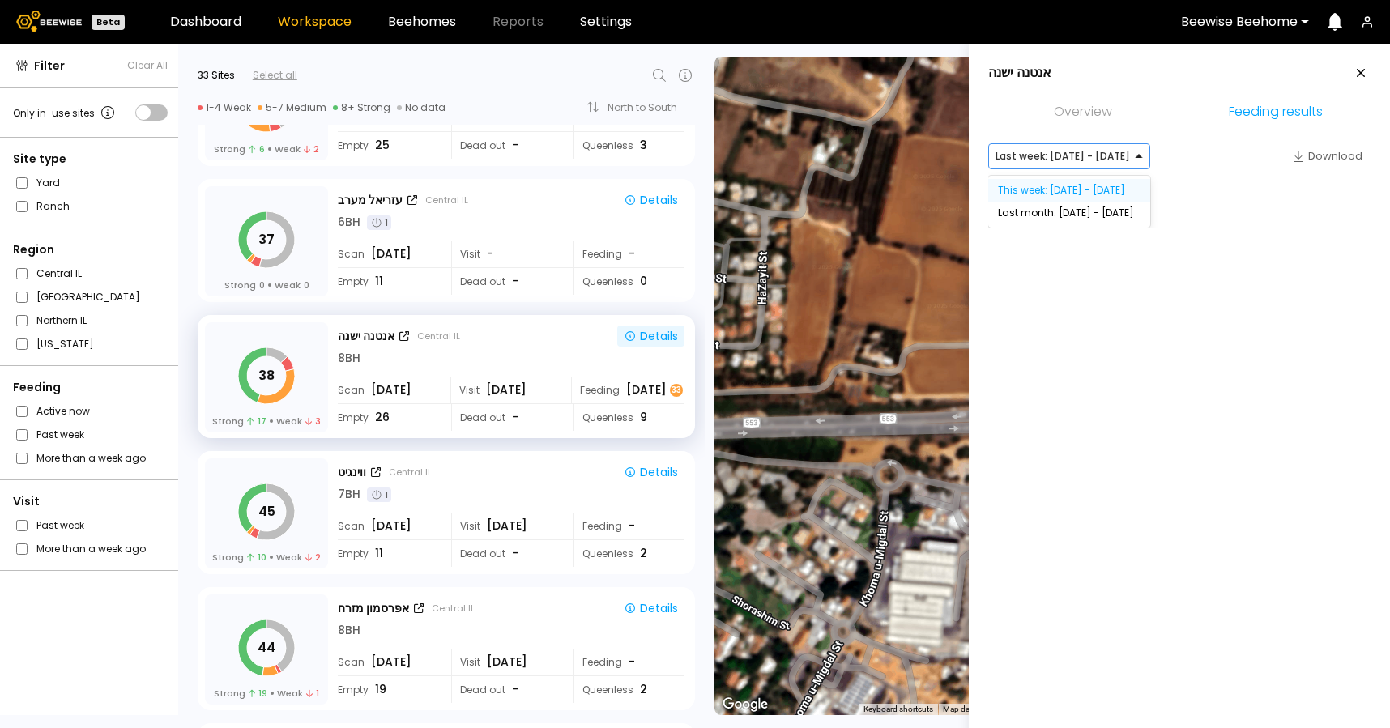
click at [1064, 190] on div "This week: Aug 10 - Aug 16" at bounding box center [1069, 190] width 143 height 10
click at [1060, 147] on div "This week: Aug 10 - Aug 16" at bounding box center [1062, 156] width 147 height 24
click at [1064, 208] on div "Last month: Jul - Aug 2025" at bounding box center [1069, 213] width 143 height 10
click at [1072, 302] on aside "אנטנה ישנה Overview Feeding results option [object Object], selected. Last mont…" at bounding box center [1179, 408] width 421 height 728
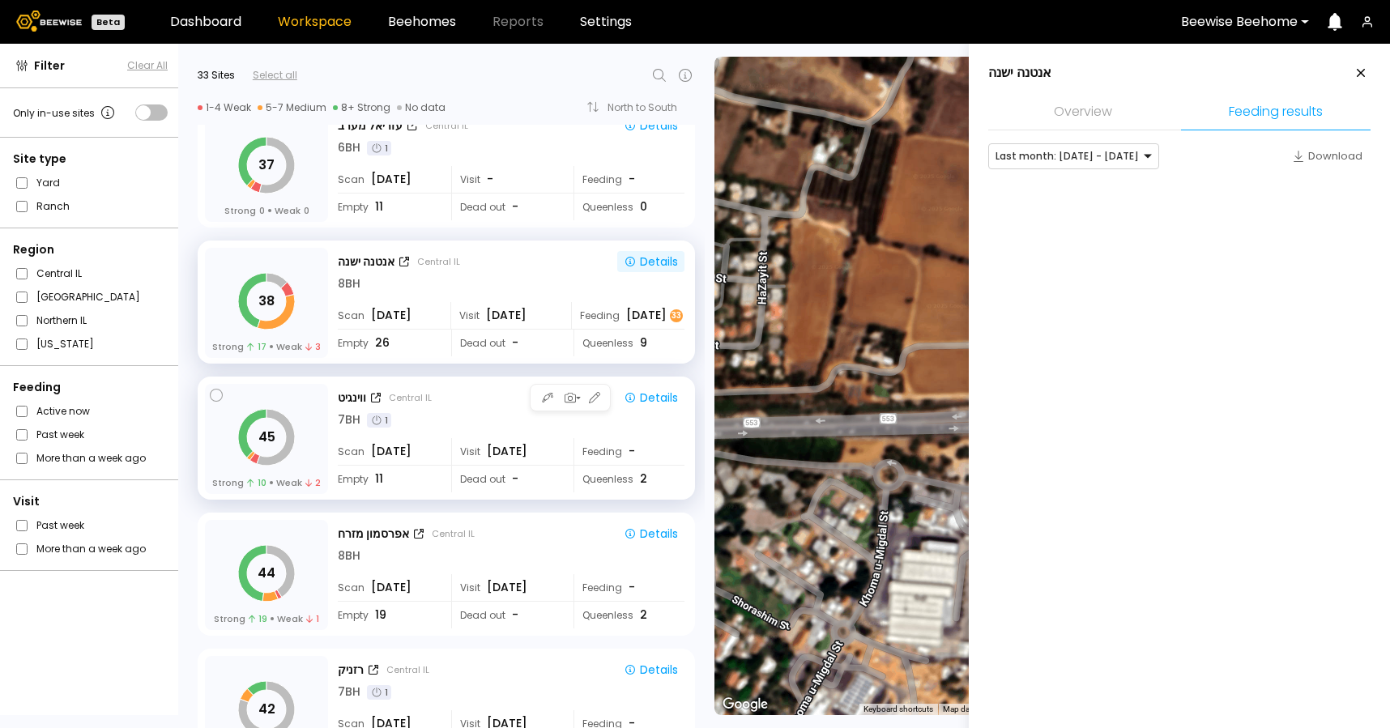
scroll to position [2677, 0]
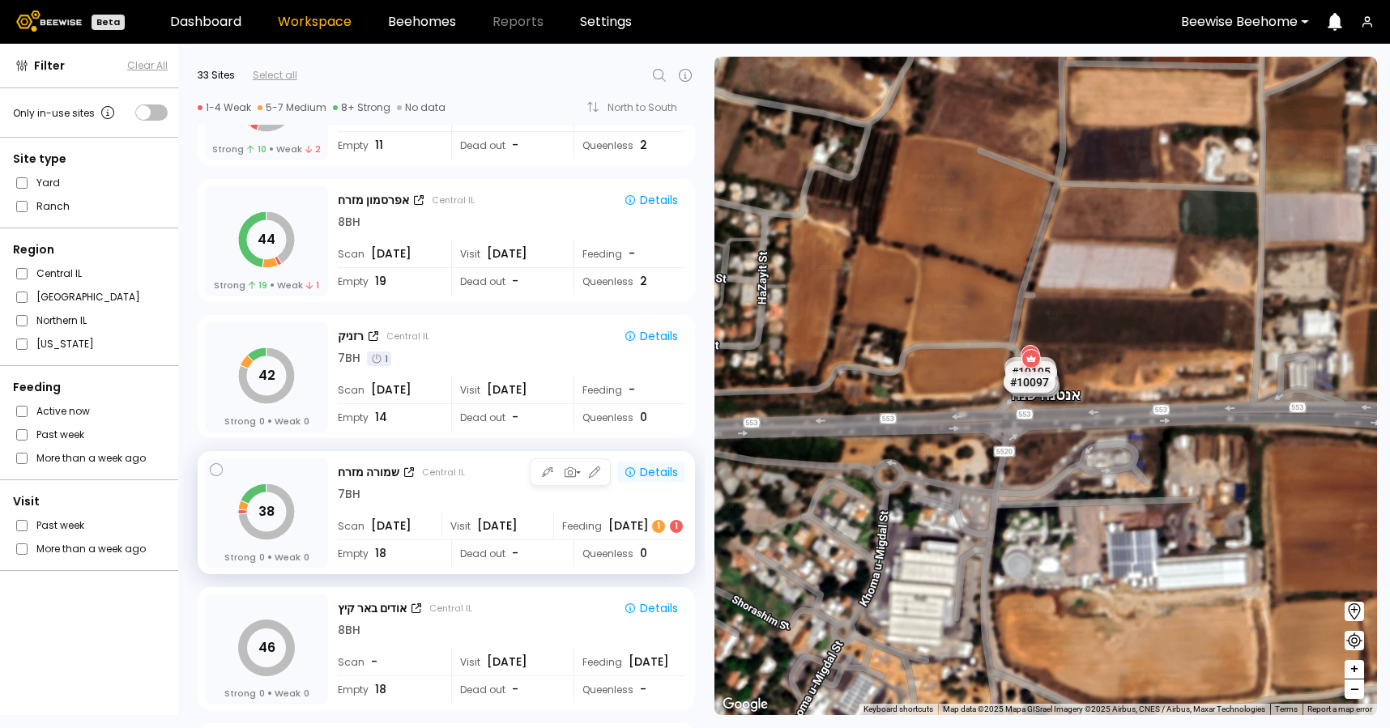
click at [654, 470] on div "Details" at bounding box center [651, 472] width 54 height 15
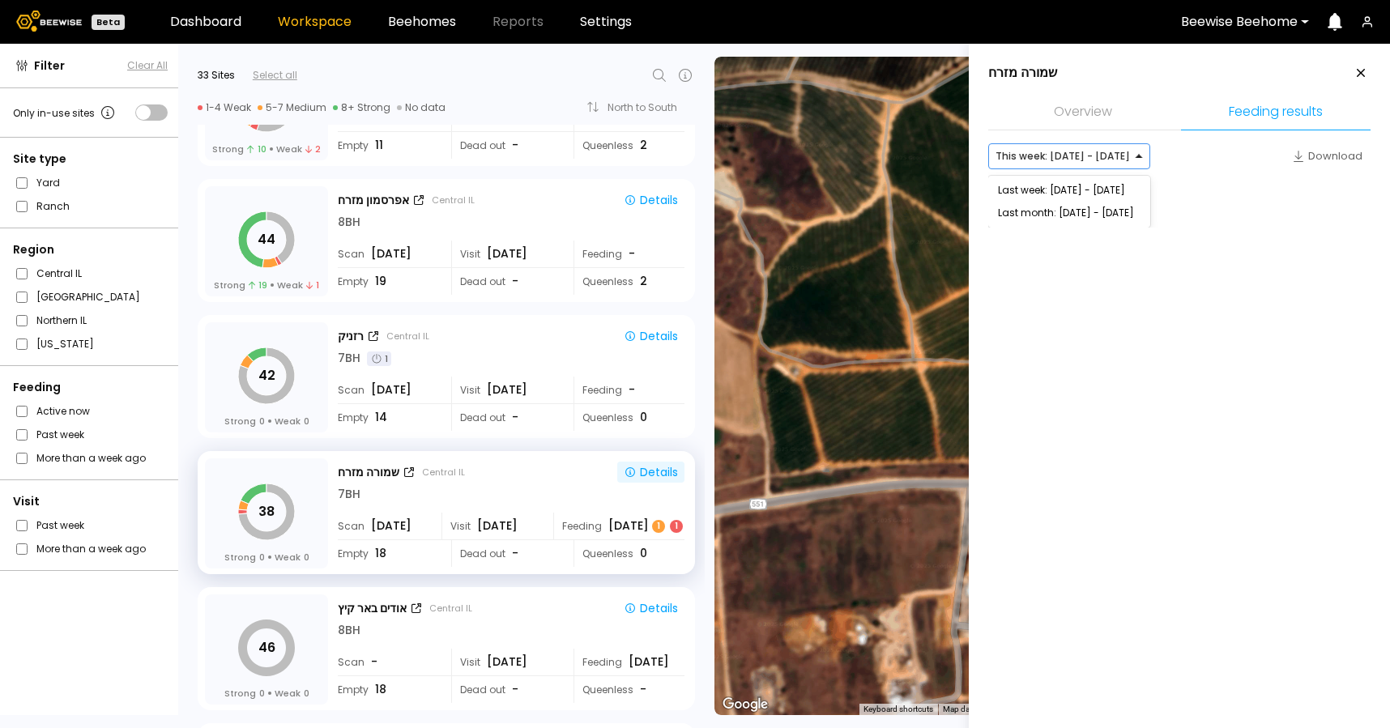
click at [1064, 164] on div "This week: Aug 10 - Aug 16" at bounding box center [1062, 156] width 147 height 24
click at [1070, 212] on div "Last month: Jul - Aug 2025" at bounding box center [1069, 213] width 143 height 10
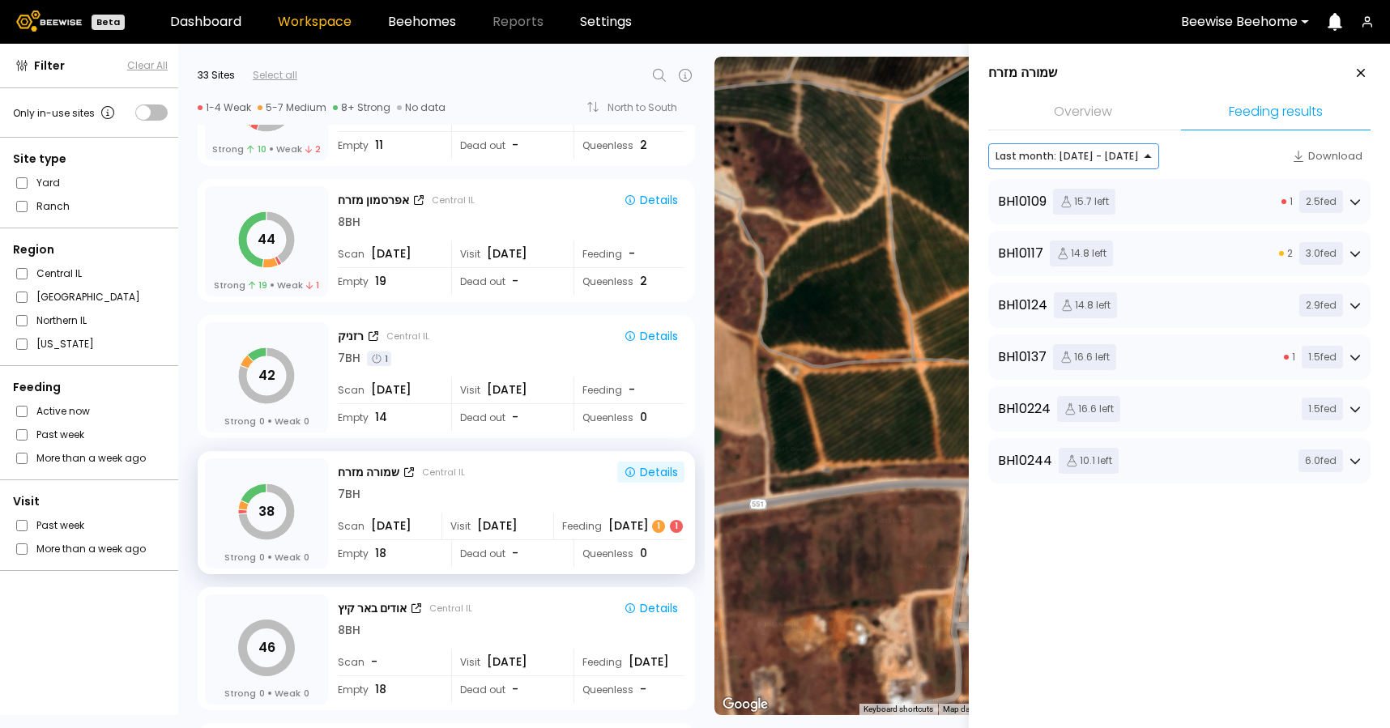
click at [1198, 261] on div "BH 10117 14.8 left 2 3.0 fed" at bounding box center [1179, 254] width 363 height 26
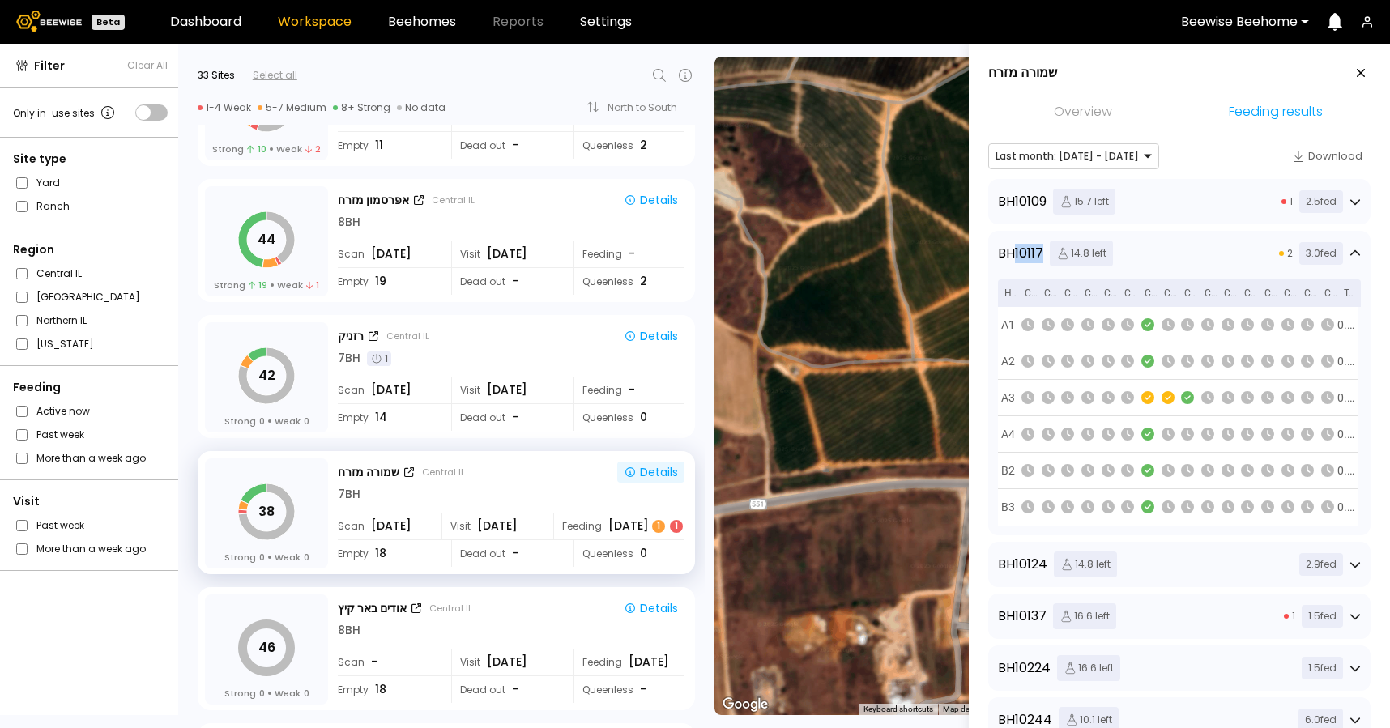
drag, startPoint x: 1015, startPoint y: 256, endPoint x: 1047, endPoint y: 255, distance: 32.4
click at [1047, 255] on div "BH 10117 14.8 left" at bounding box center [1055, 254] width 115 height 26
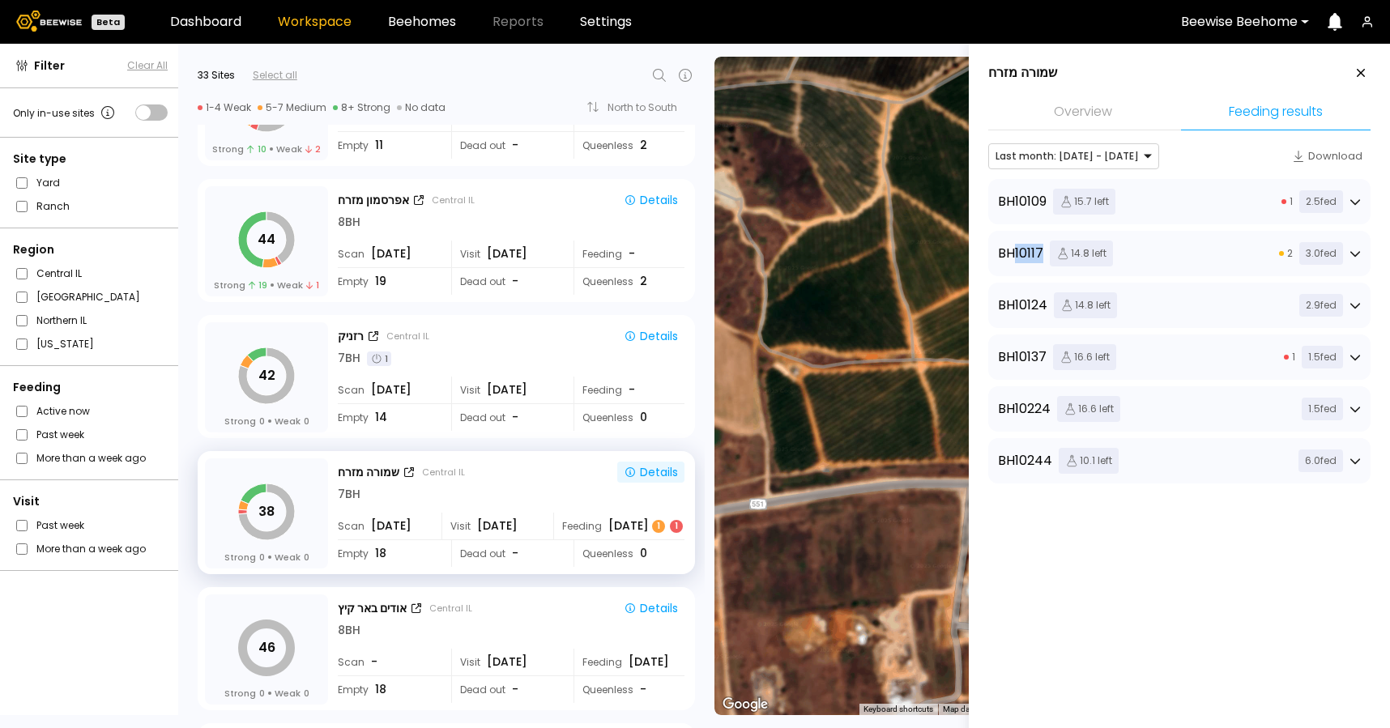
copy div "10117"
click at [1155, 243] on div "BH 10117 14.8 left 2 3.0 fed" at bounding box center [1179, 254] width 363 height 26
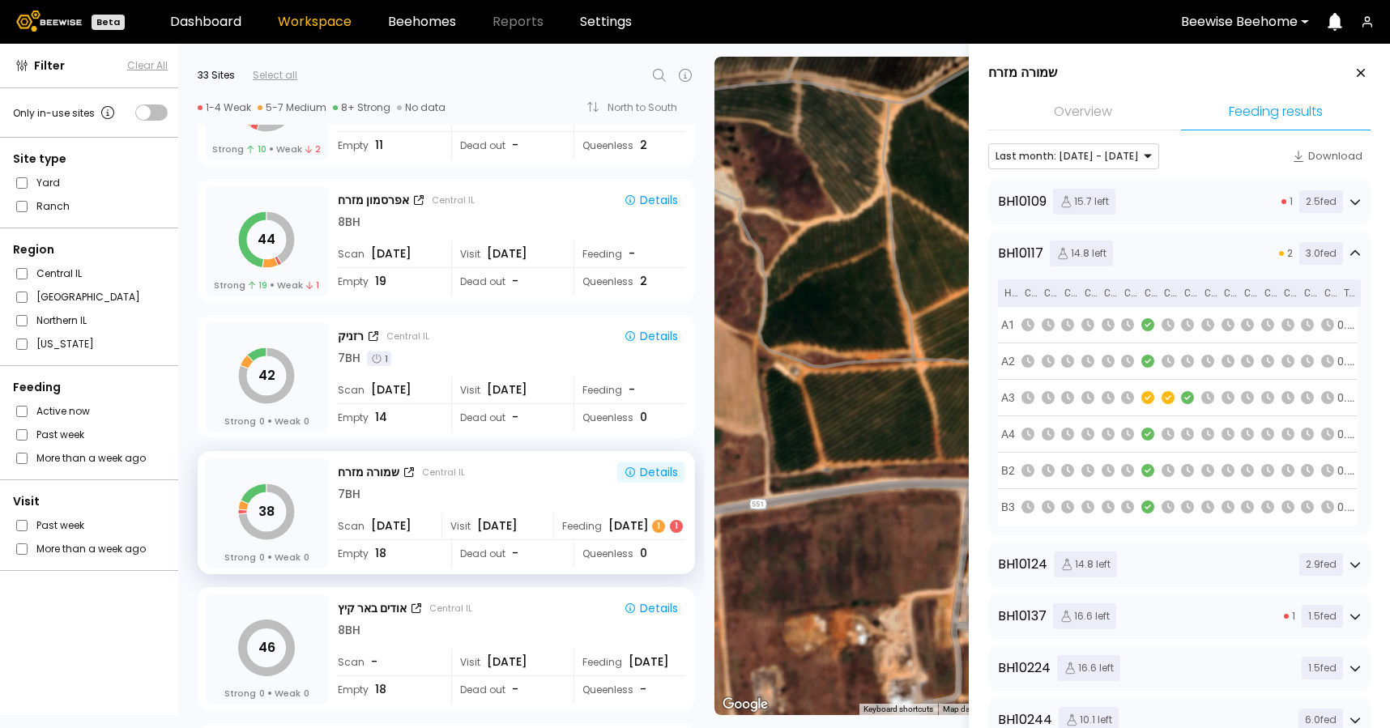
click at [1224, 609] on div "BH 10137 16.6 left 1 1.5 fed" at bounding box center [1179, 616] width 363 height 26
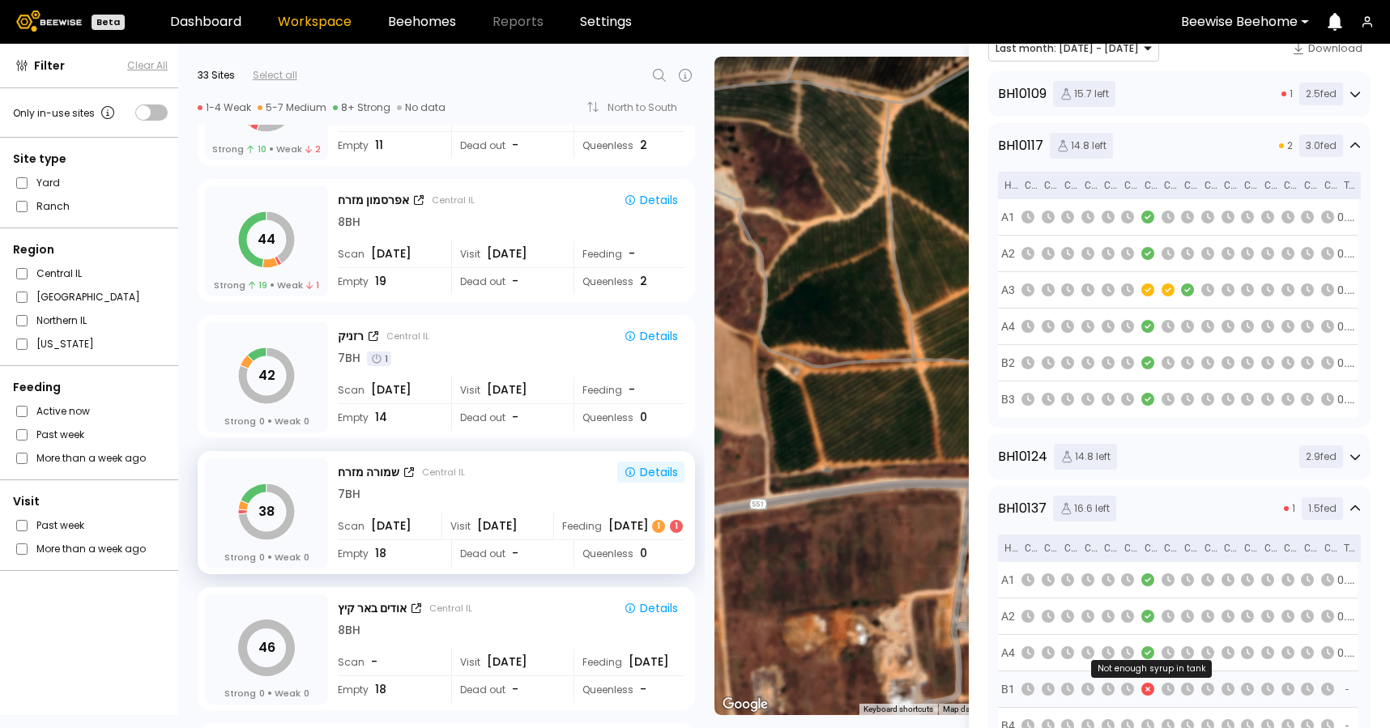
scroll to position [323, 0]
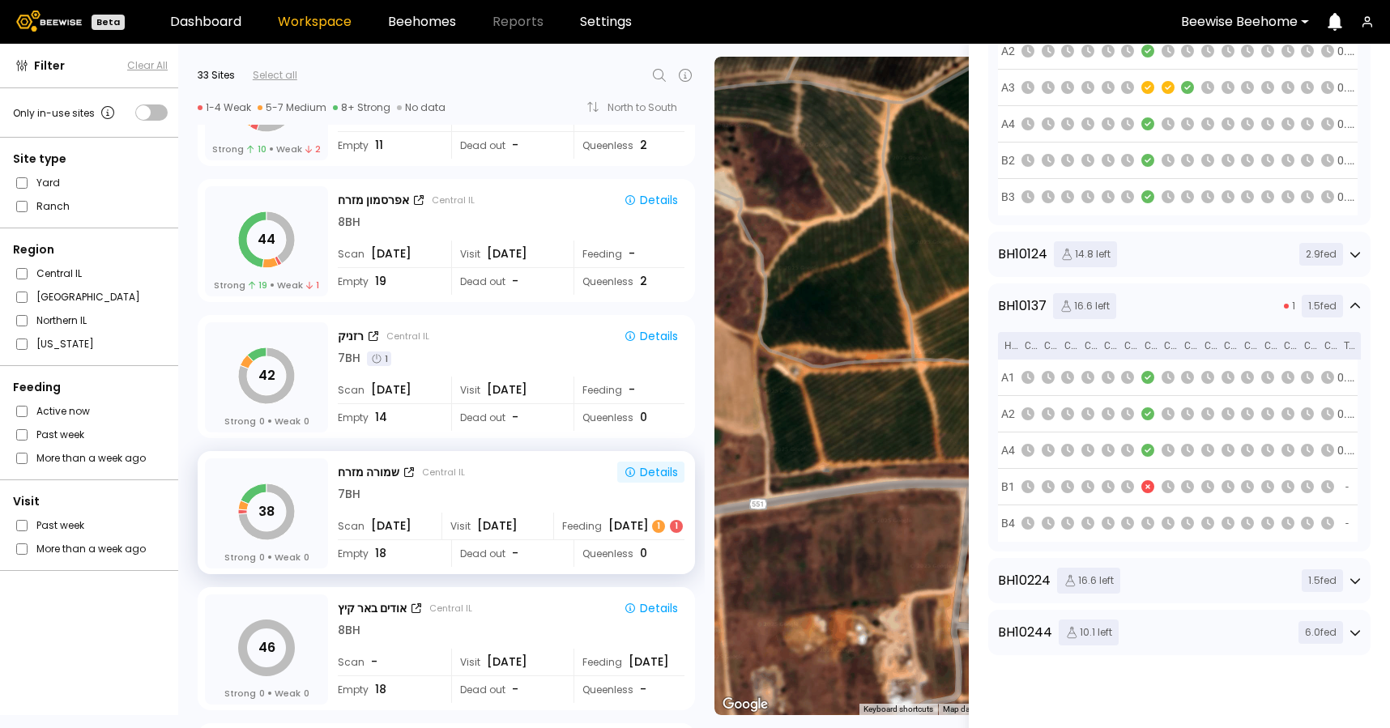
click at [1146, 578] on div "BH 10224 16.6 left 1.5 fed" at bounding box center [1179, 581] width 363 height 26
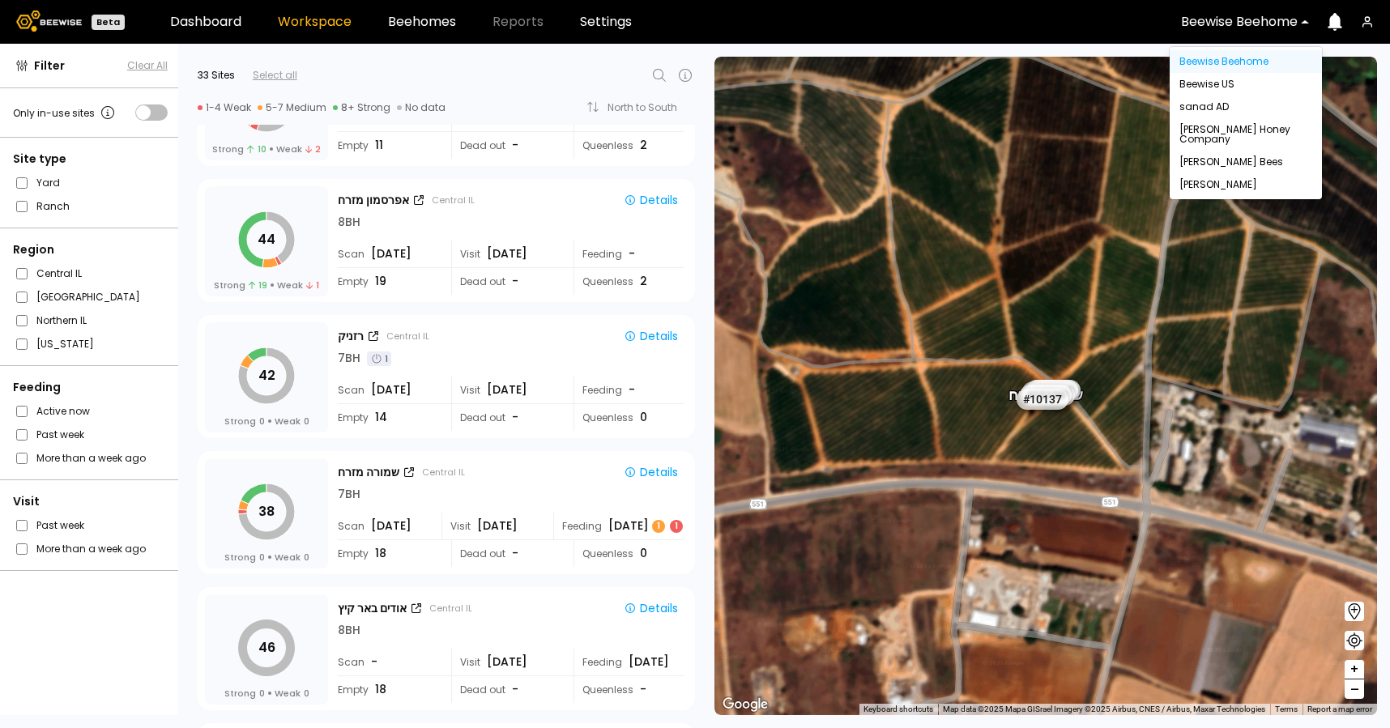
scroll to position [0, 0]
click at [1219, 28] on div at bounding box center [1239, 22] width 117 height 15
click at [1210, 178] on div "[PERSON_NAME]" at bounding box center [1246, 184] width 152 height 23
click at [1187, 185] on div "[PERSON_NAME]" at bounding box center [1245, 185] width 133 height 10
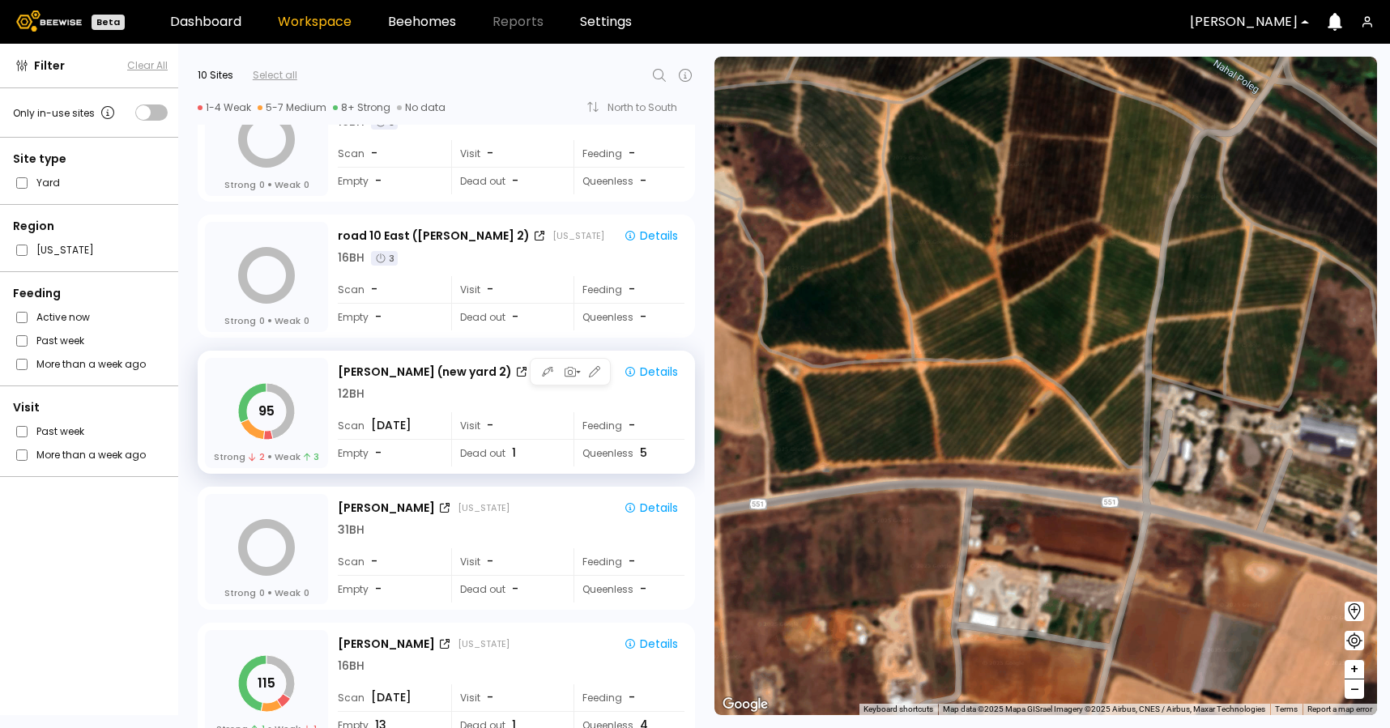
scroll to position [63, 0]
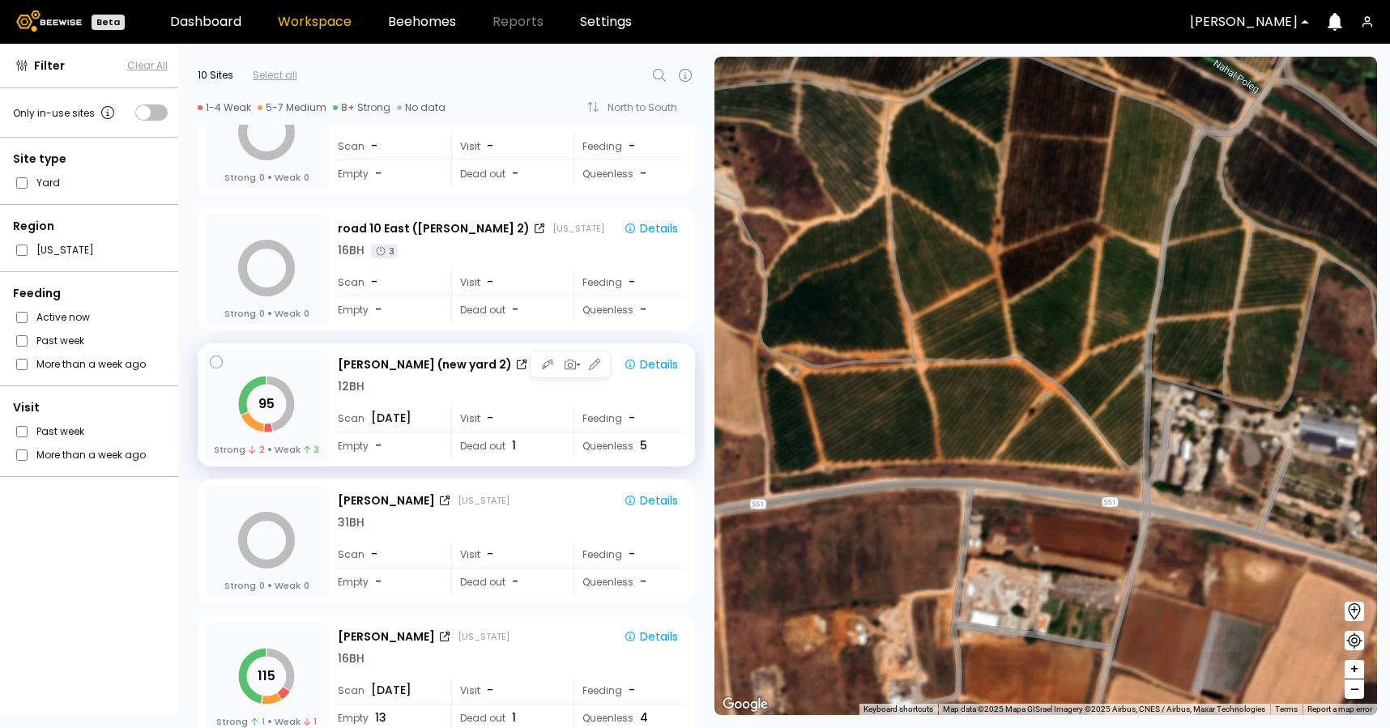
click at [505, 413] on div "Visit -" at bounding box center [506, 418] width 111 height 27
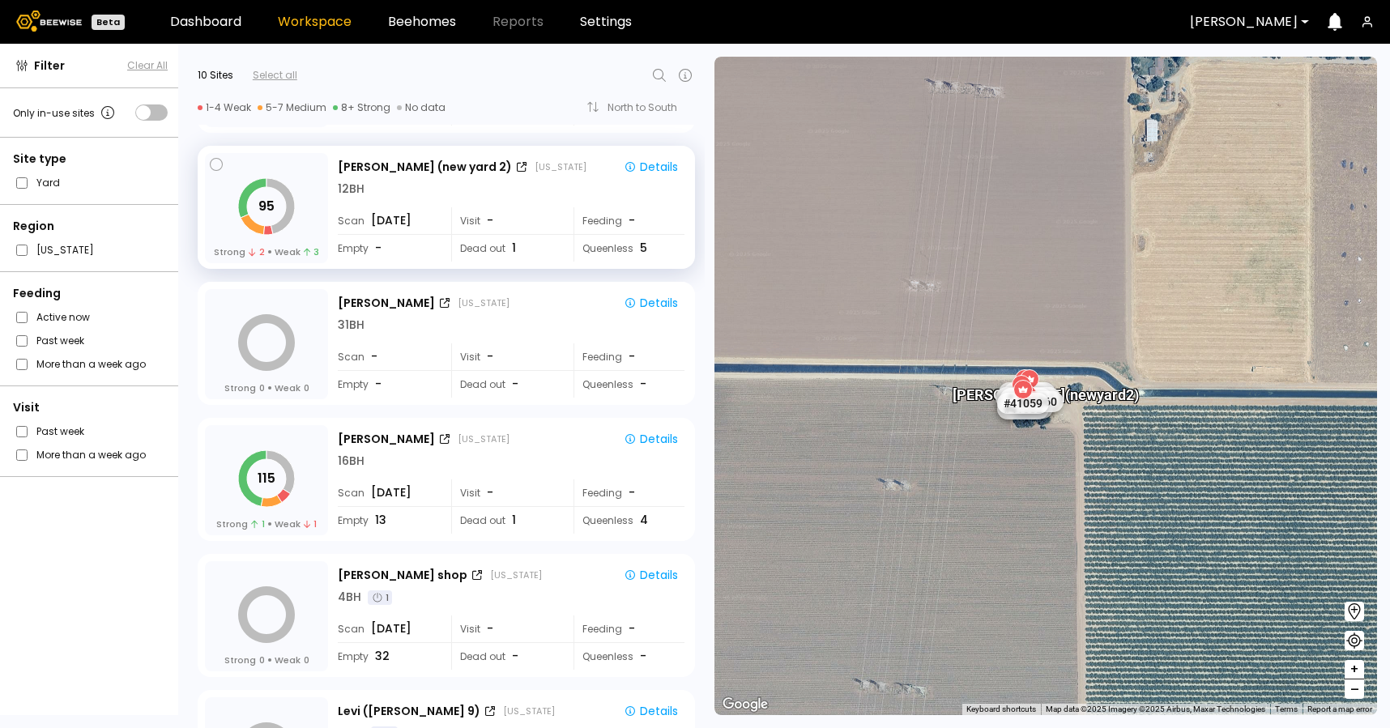
scroll to position [263, 0]
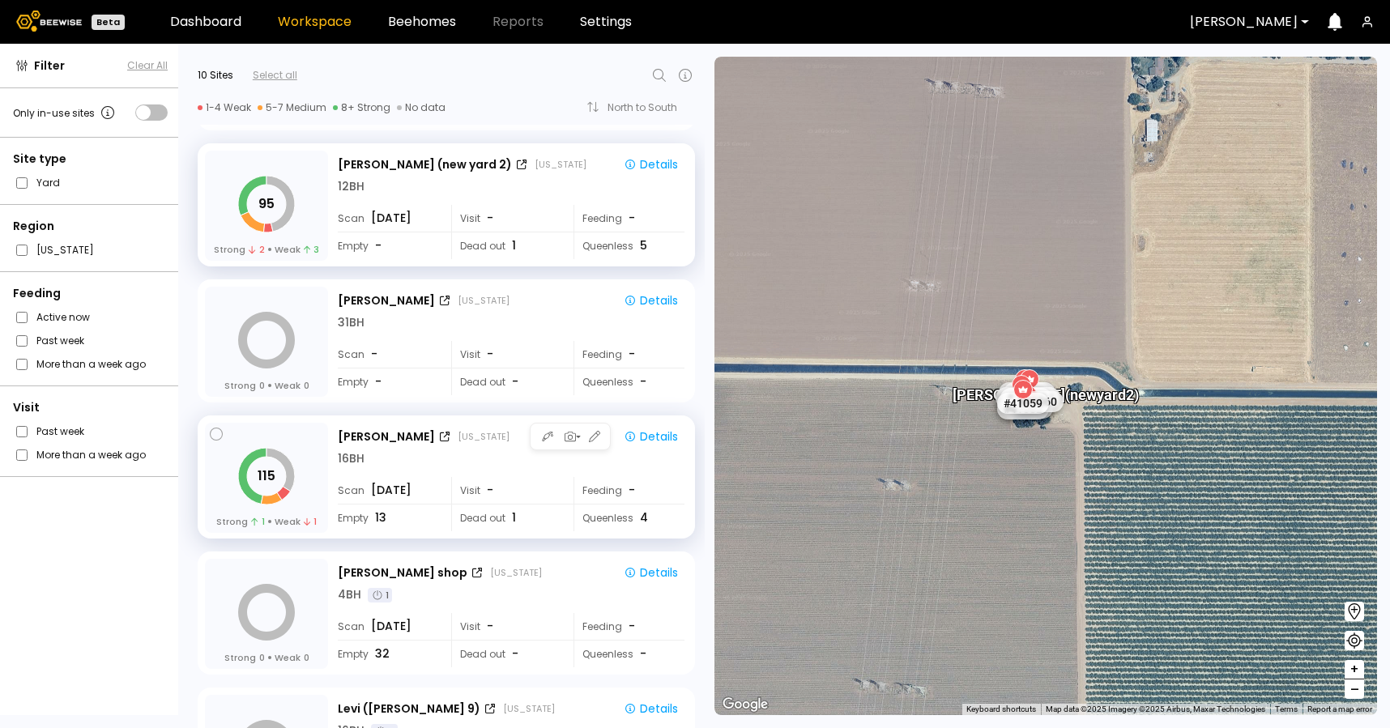
click at [481, 501] on div "Visit -" at bounding box center [506, 490] width 111 height 27
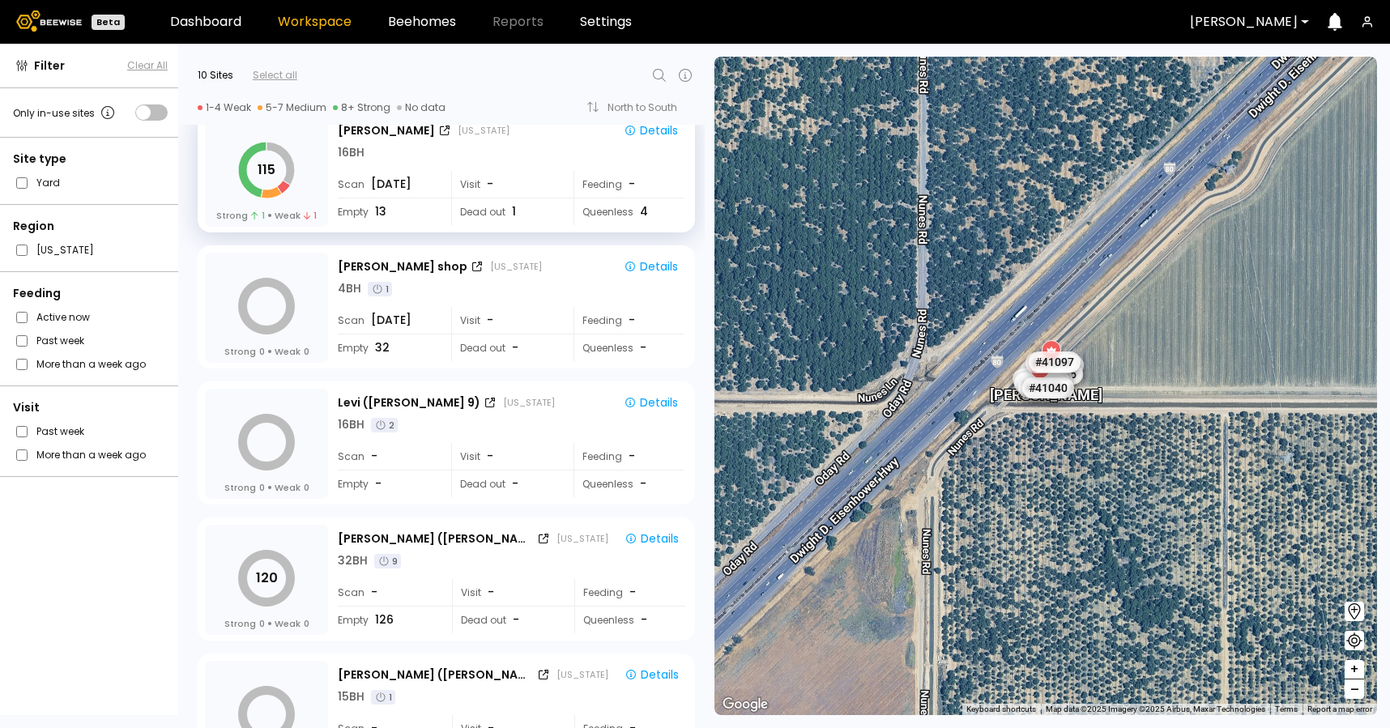
scroll to position [527, 0]
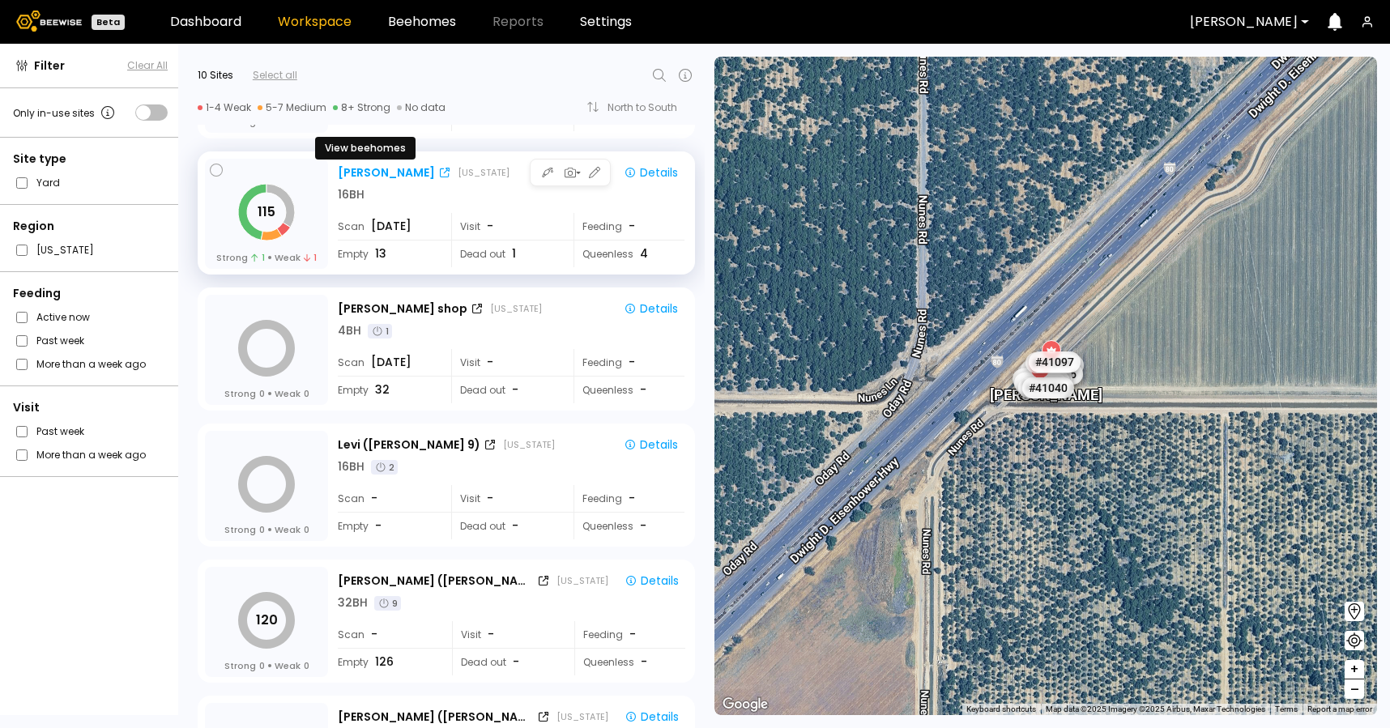
click at [360, 173] on div "[PERSON_NAME]" at bounding box center [386, 172] width 97 height 17
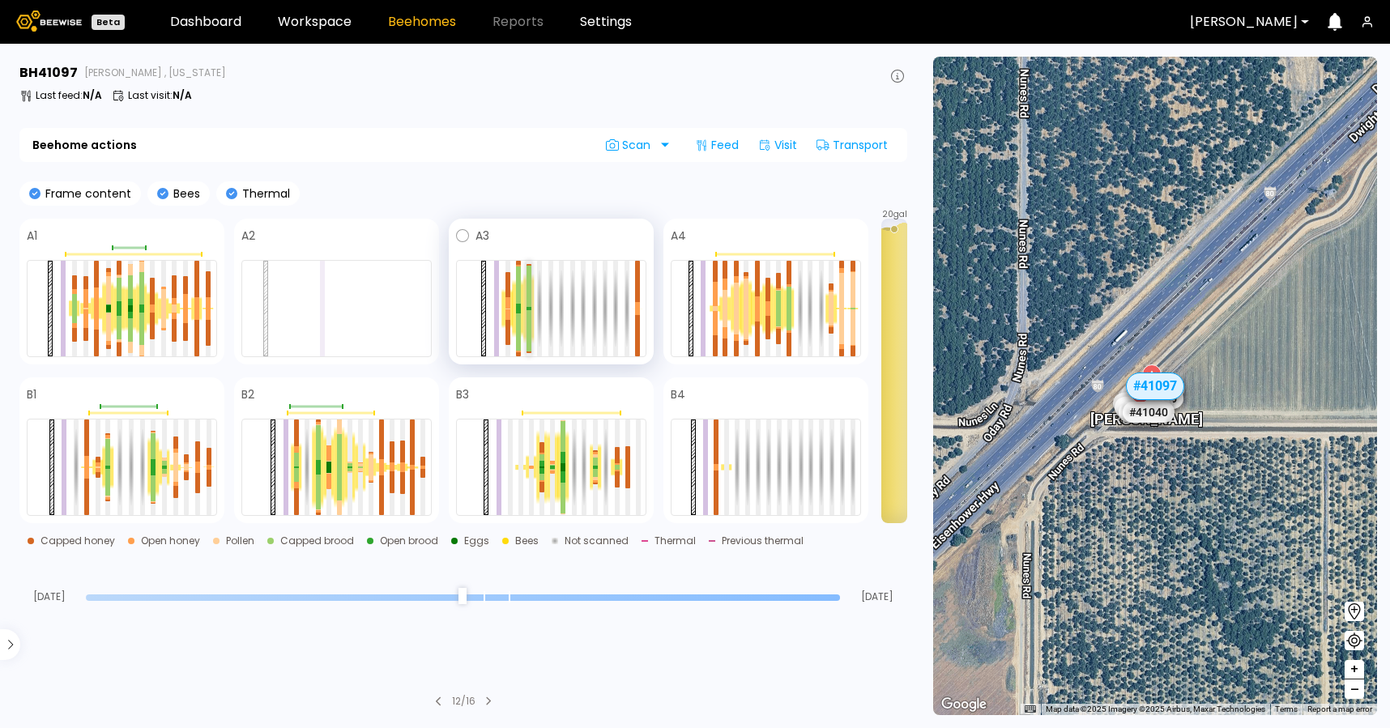
click at [528, 305] on div at bounding box center [529, 286] width 5 height 41
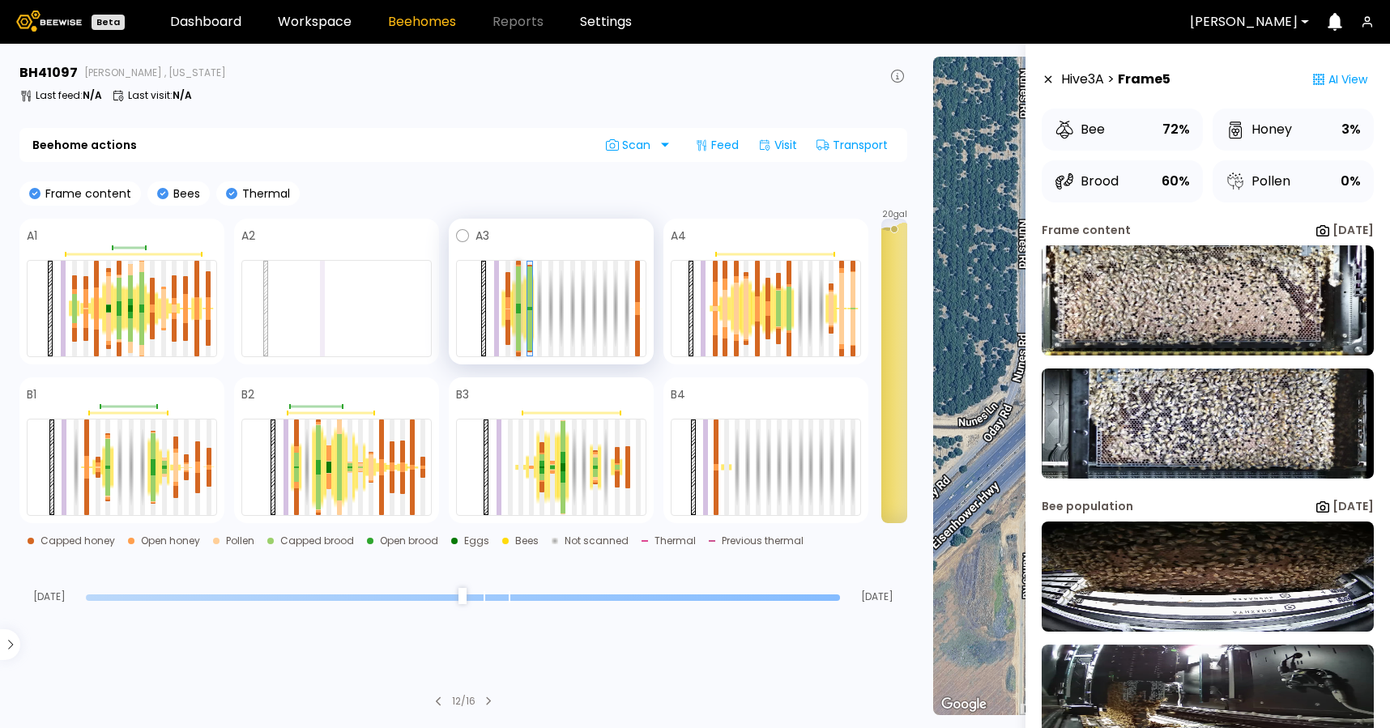
click at [519, 309] on div at bounding box center [518, 311] width 5 height 5
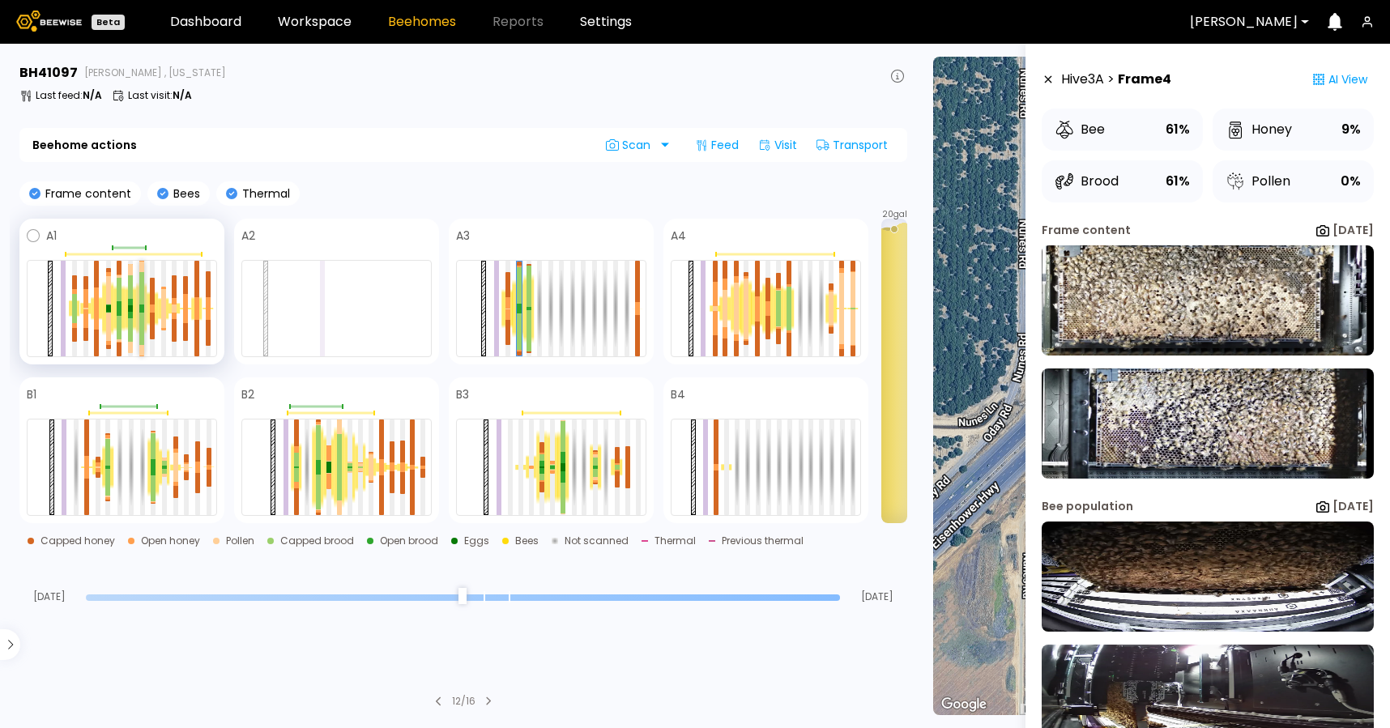
click at [139, 315] on div at bounding box center [141, 329] width 5 height 32
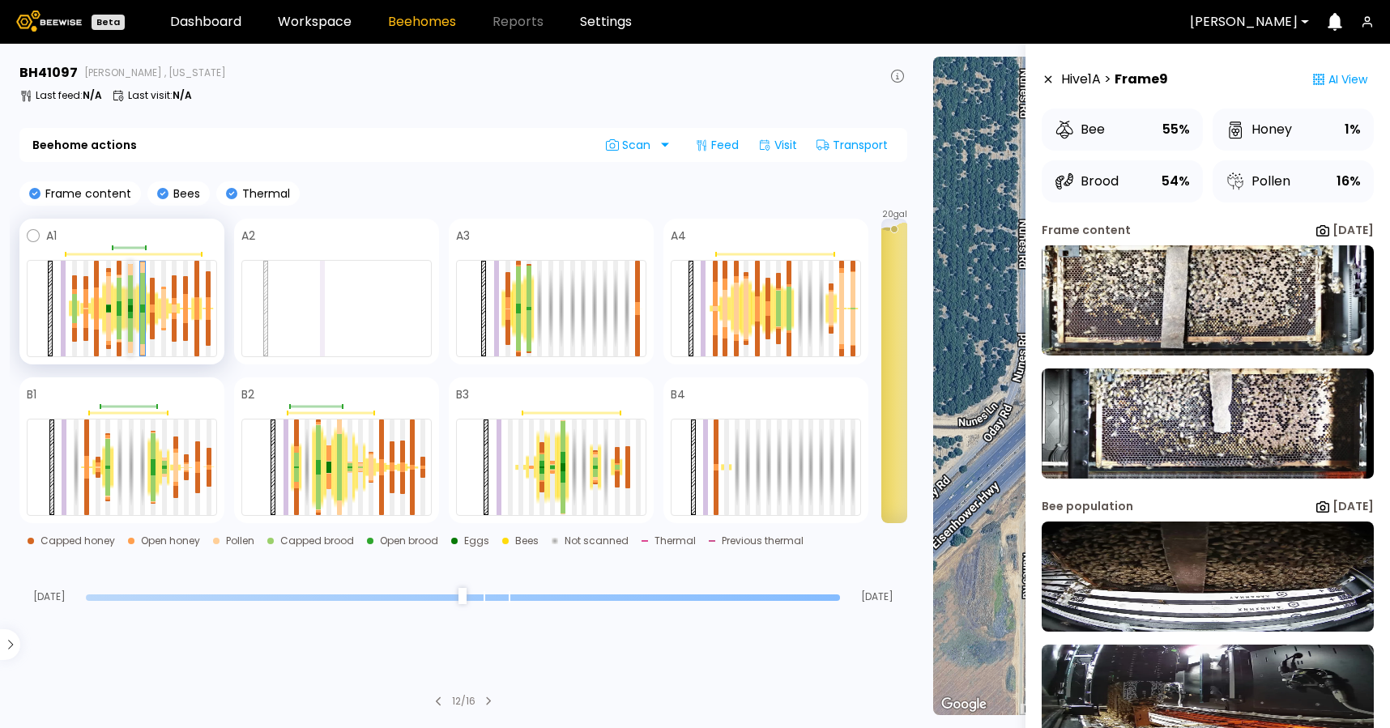
click at [128, 318] on div at bounding box center [130, 315] width 5 height 7
